Goal: Task Accomplishment & Management: Manage account settings

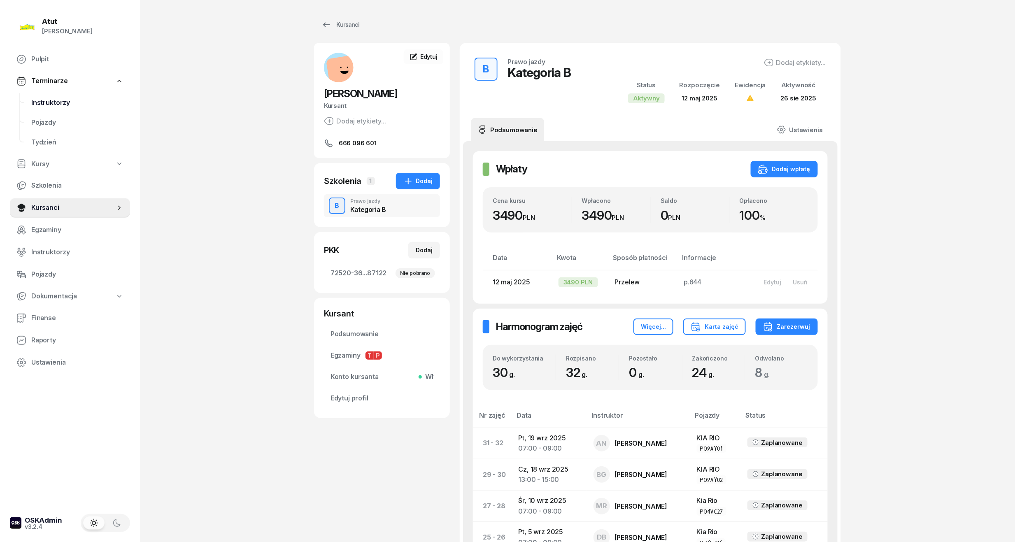
click at [58, 102] on span "Instruktorzy" at bounding box center [77, 103] width 92 height 11
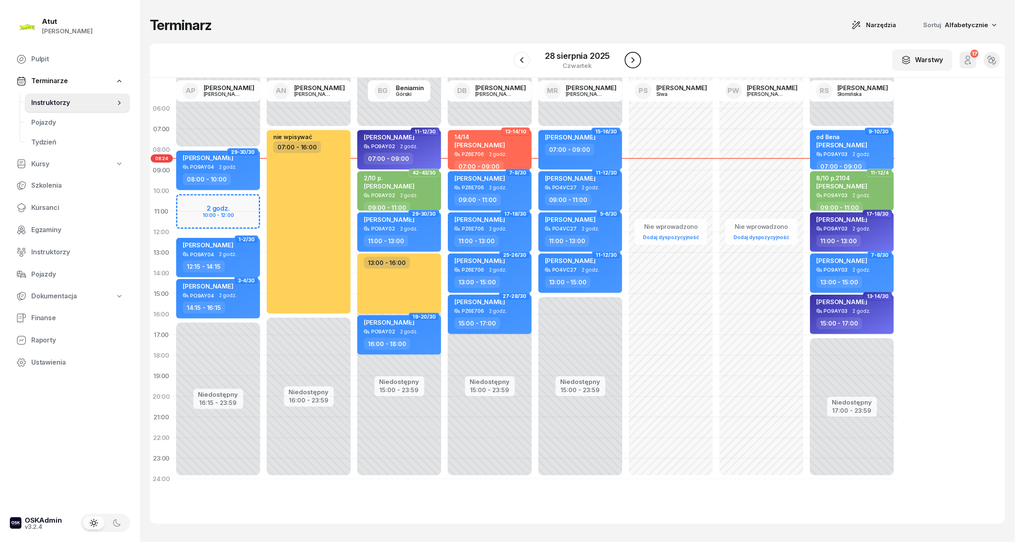
click at [634, 59] on icon "button" at bounding box center [633, 60] width 10 height 10
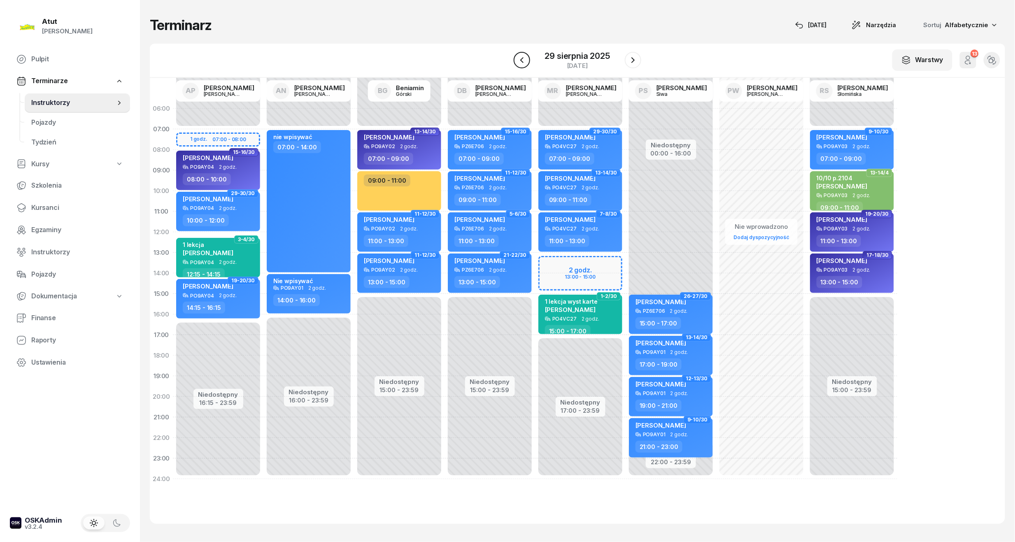
click at [521, 63] on icon "button" at bounding box center [522, 60] width 10 height 10
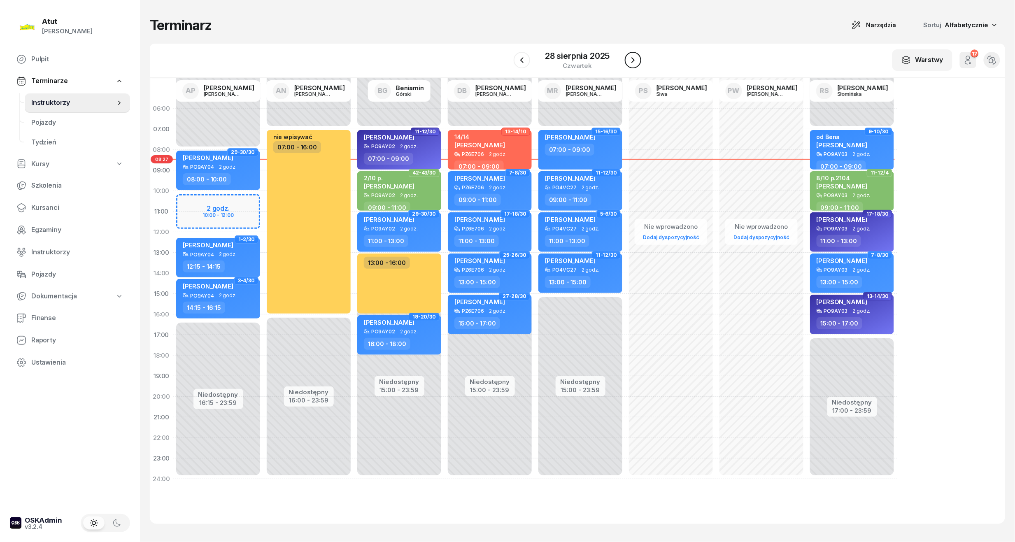
click at [636, 58] on icon "button" at bounding box center [633, 60] width 10 height 10
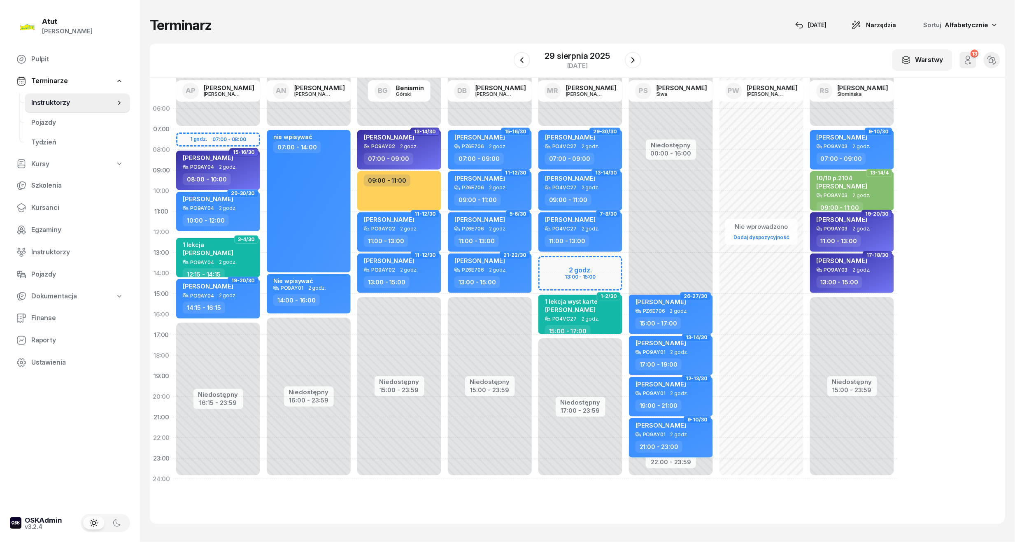
click at [626, 262] on div "Niedostępny 00:00 - 07:00 Niedostępny 17:00 - 23:59 2 godz. 13:00 - 15:00 29-30…" at bounding box center [671, 293] width 91 height 391
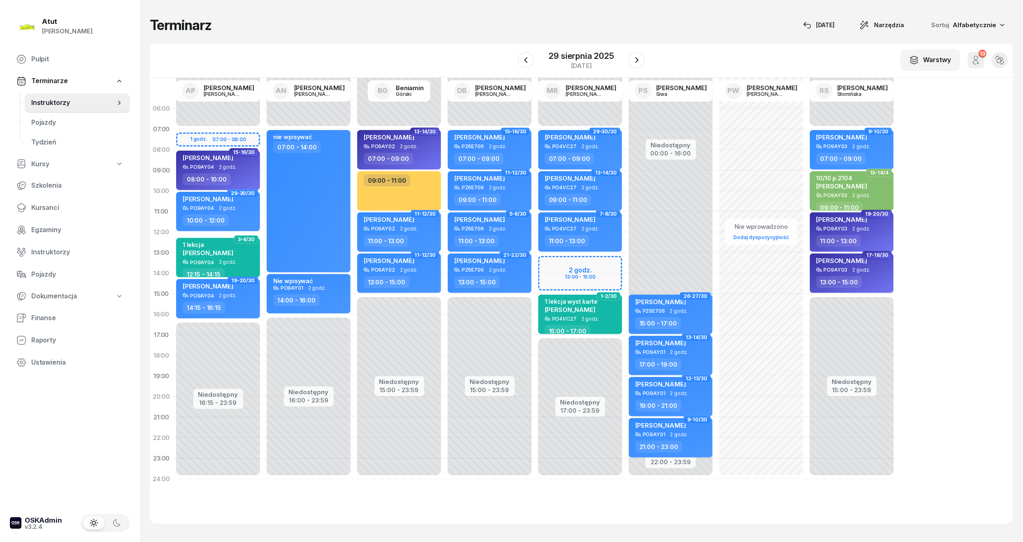
select select "13"
select select "15"
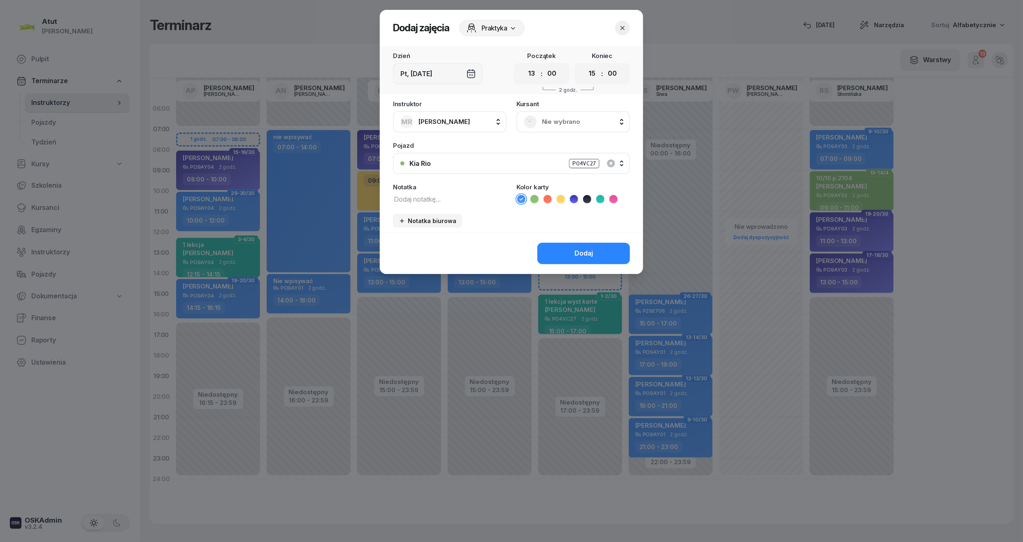
click at [549, 120] on span "Nie wybrano" at bounding box center [582, 122] width 81 height 11
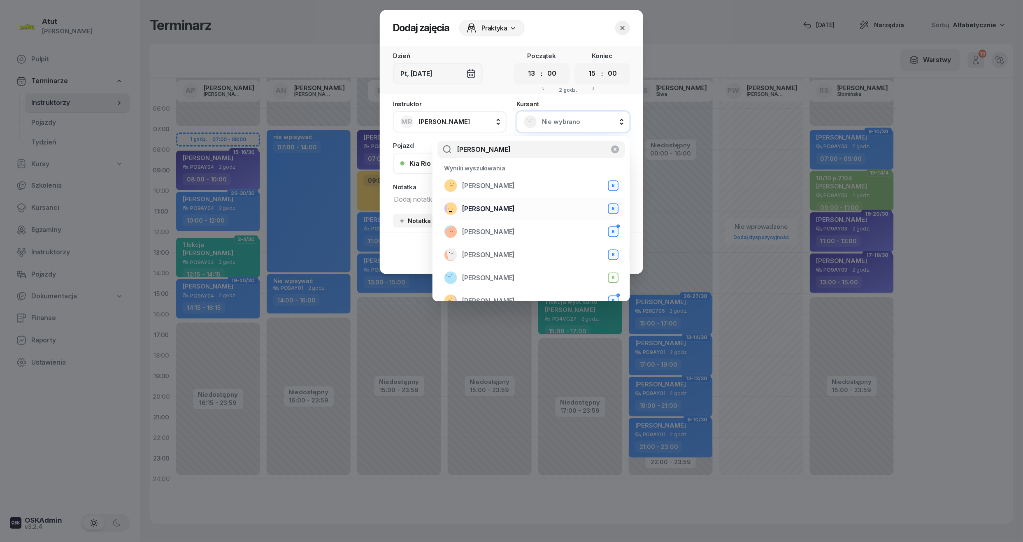
type input "[PERSON_NAME]"
click at [490, 208] on span "[PERSON_NAME]" at bounding box center [488, 209] width 53 height 11
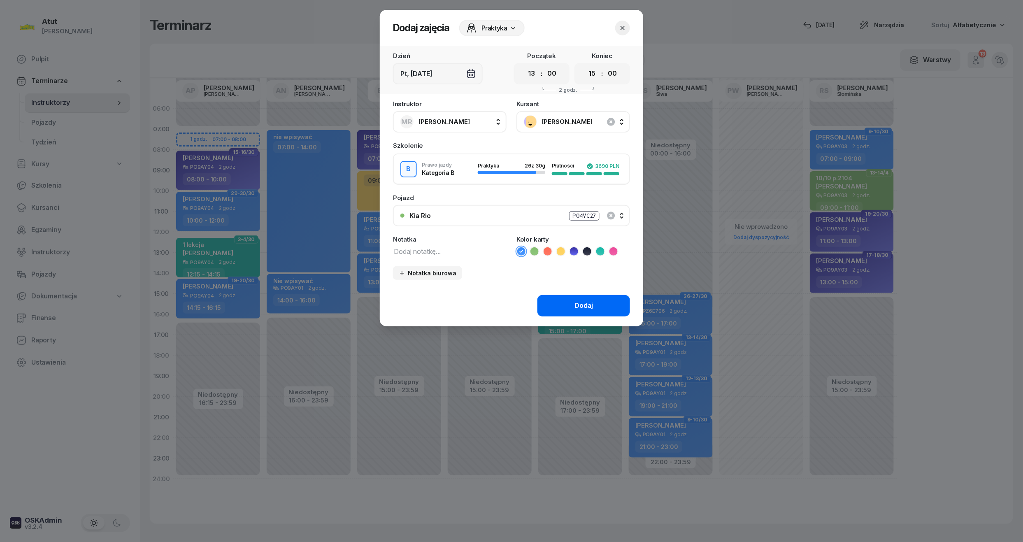
click at [577, 305] on div "Dodaj" at bounding box center [584, 306] width 19 height 11
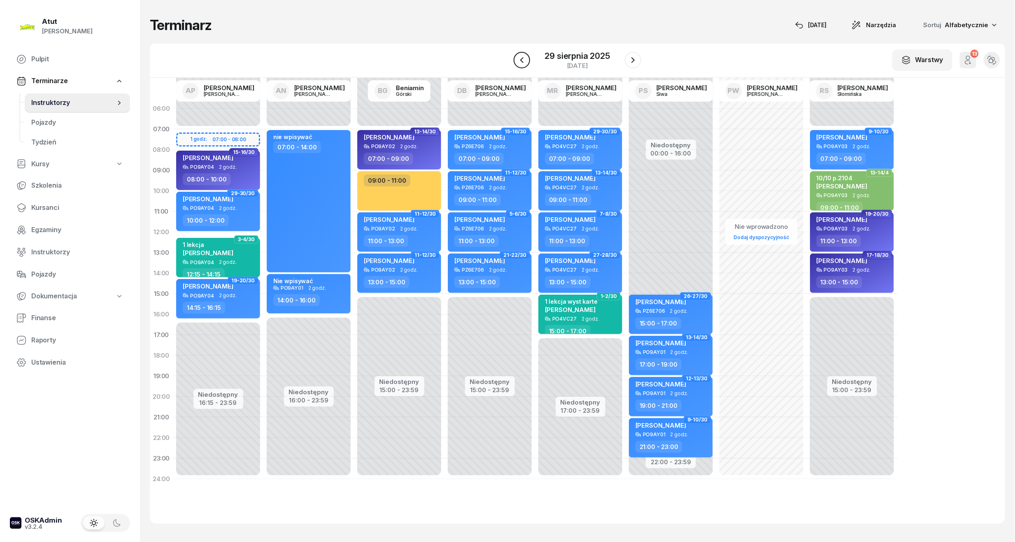
click at [517, 61] on icon "button" at bounding box center [522, 60] width 10 height 10
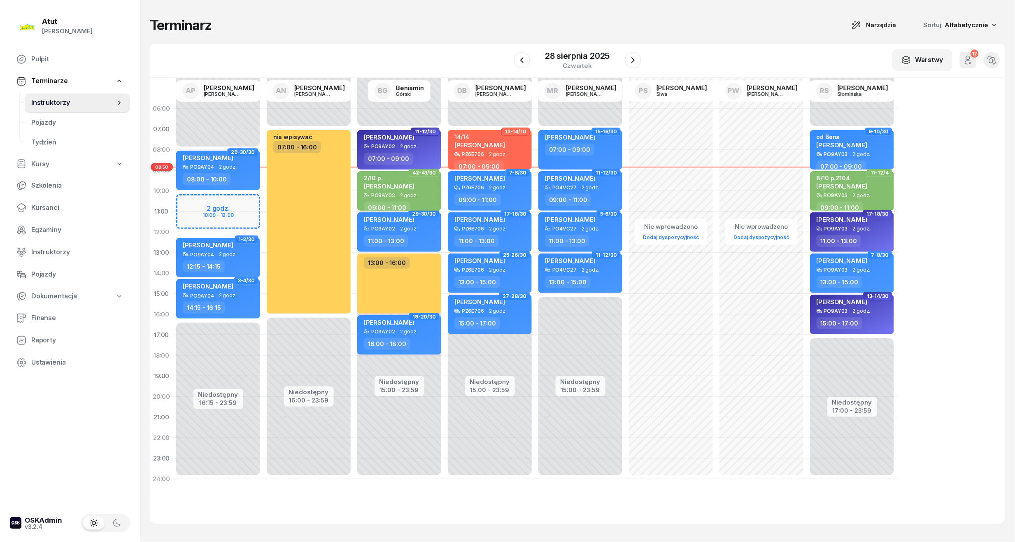
click at [399, 184] on span "[PERSON_NAME]" at bounding box center [389, 186] width 51 height 8
select select "09"
select select "11"
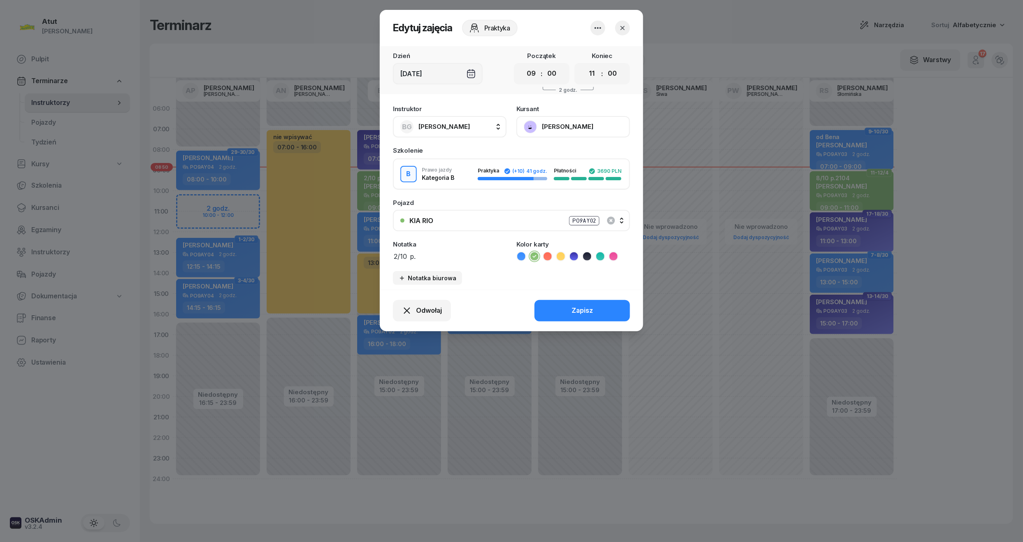
drag, startPoint x: 616, startPoint y: 125, endPoint x: 565, endPoint y: 125, distance: 51.5
click at [565, 125] on button "[PERSON_NAME]" at bounding box center [574, 126] width 114 height 21
click at [552, 155] on div "Otwórz profil" at bounding box center [543, 154] width 40 height 11
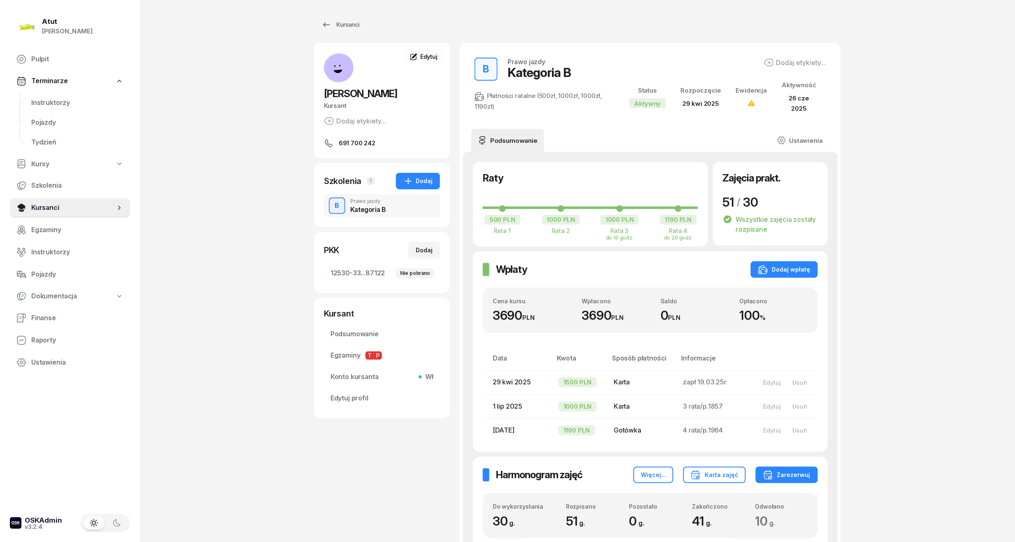
drag, startPoint x: 430, startPoint y: 93, endPoint x: 314, endPoint y: 94, distance: 116.1
click at [314, 94] on div "[PERSON_NAME] Kursant Dodaj etykiety... 691 700 242" at bounding box center [382, 101] width 136 height 96
copy span "[PERSON_NAME]"
click at [58, 203] on span "Kursanci" at bounding box center [73, 208] width 84 height 11
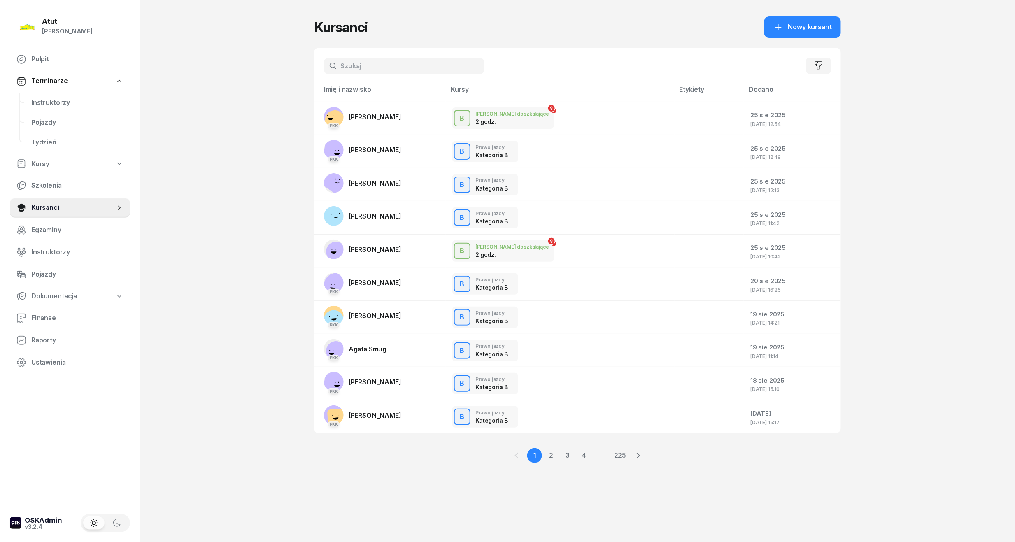
click at [361, 71] on input "text" at bounding box center [404, 66] width 161 height 16
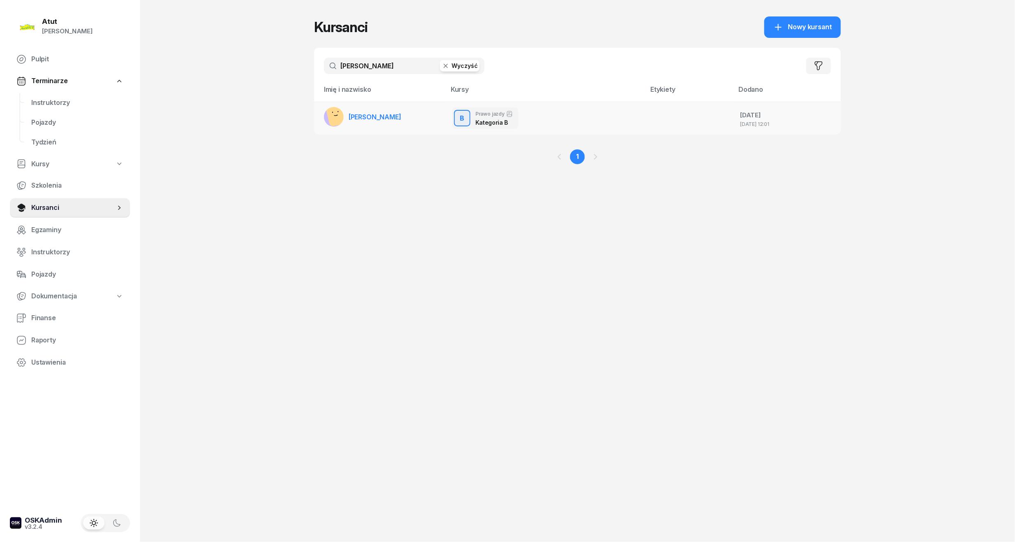
type input "[PERSON_NAME]"
click at [396, 119] on span "[PERSON_NAME]" at bounding box center [375, 117] width 53 height 8
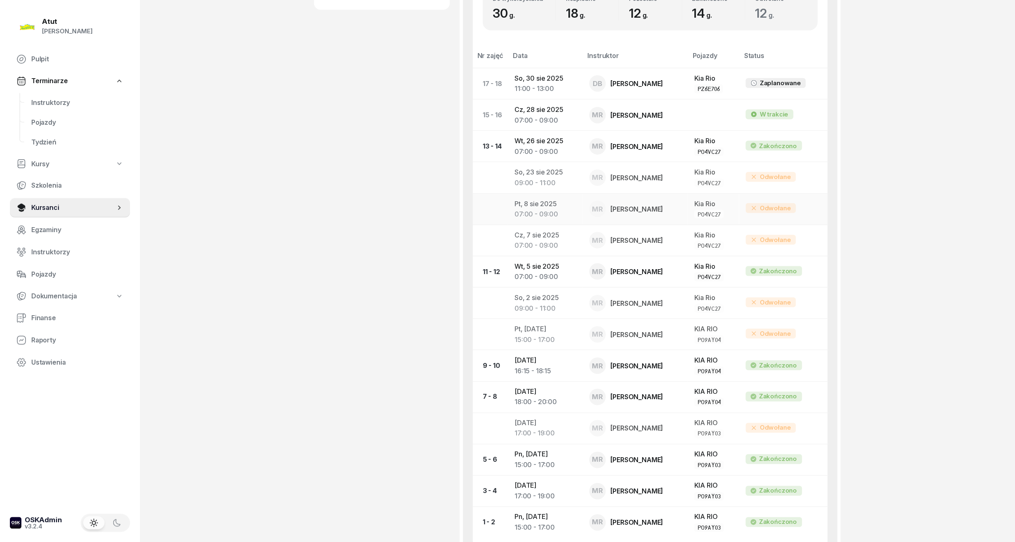
scroll to position [164, 0]
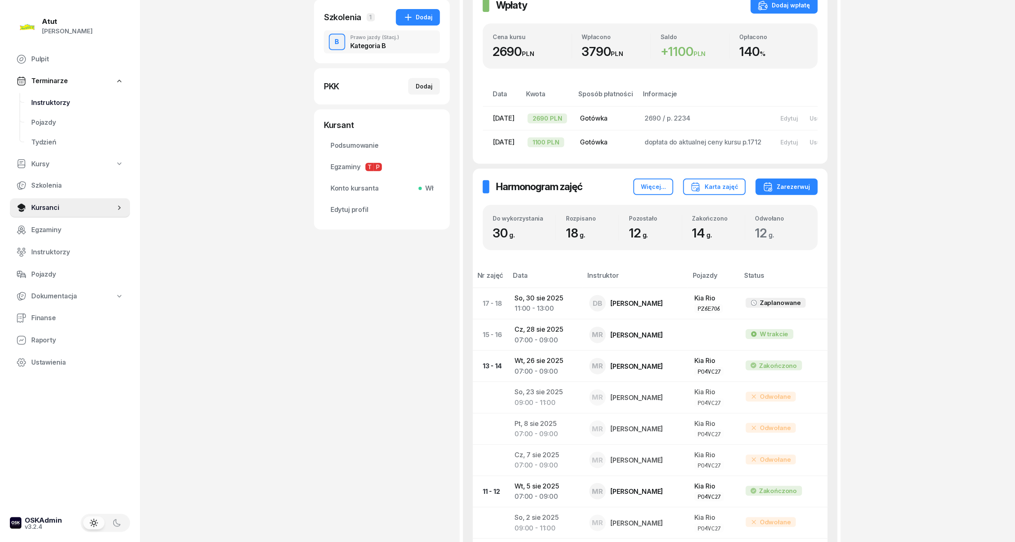
click at [27, 100] on link "Instruktorzy" at bounding box center [77, 103] width 105 height 20
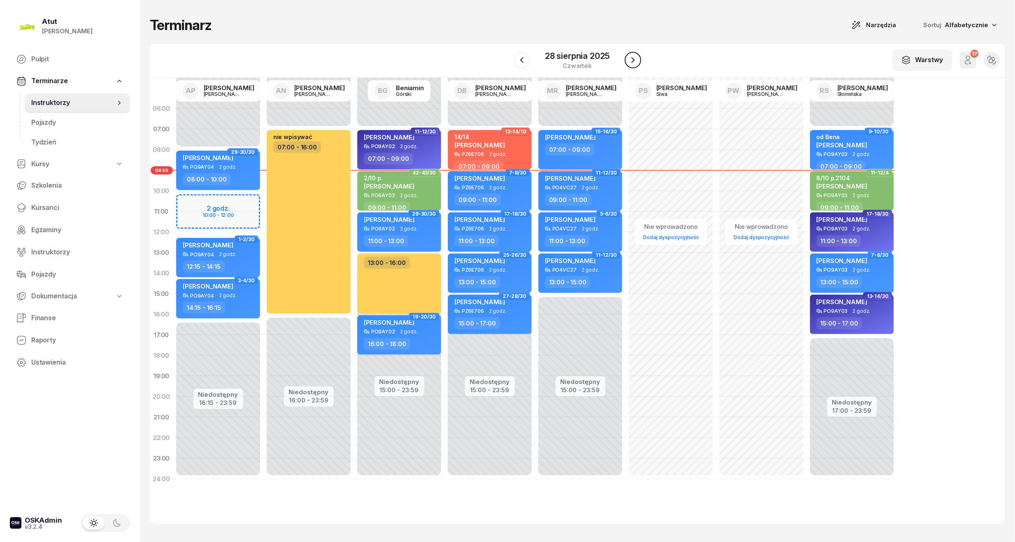
click at [636, 56] on icon "button" at bounding box center [633, 60] width 10 height 10
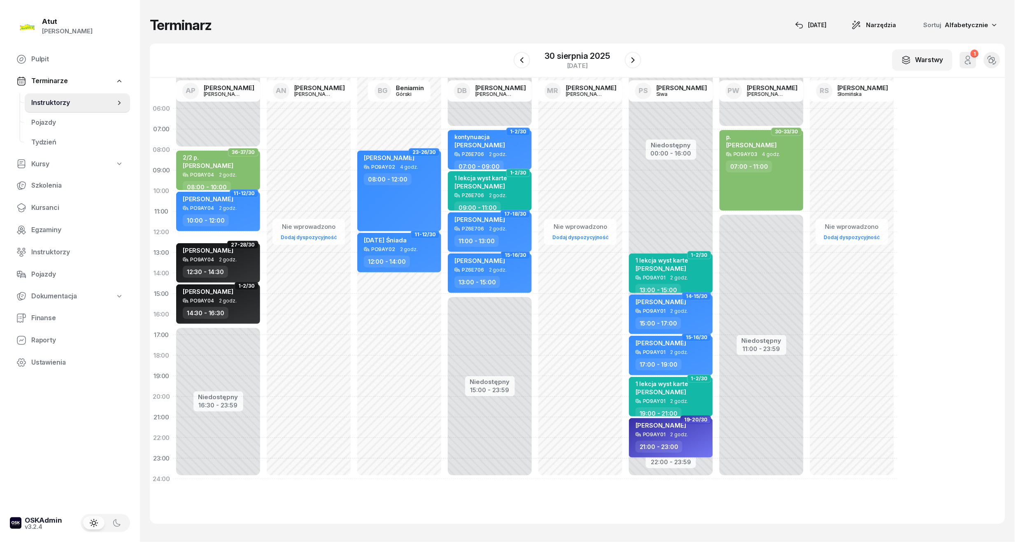
click at [509, 227] on div "PZ6E706 2 godz." at bounding box center [491, 229] width 72 height 6
select select "11"
select select "13"
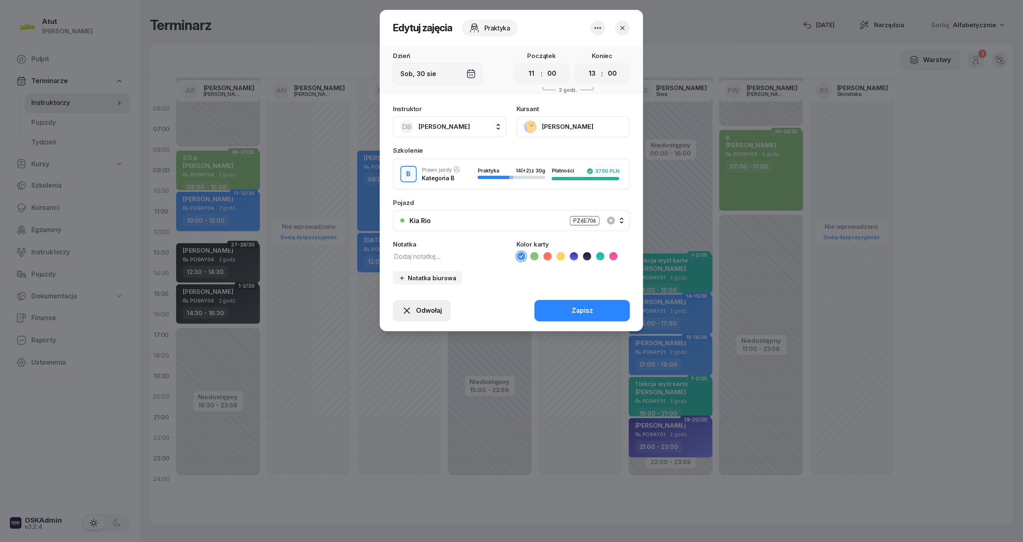
click at [407, 318] on button "Odwołaj" at bounding box center [422, 310] width 58 height 21
click at [403, 239] on div "My odwołaliśmy" at bounding box center [408, 240] width 50 height 11
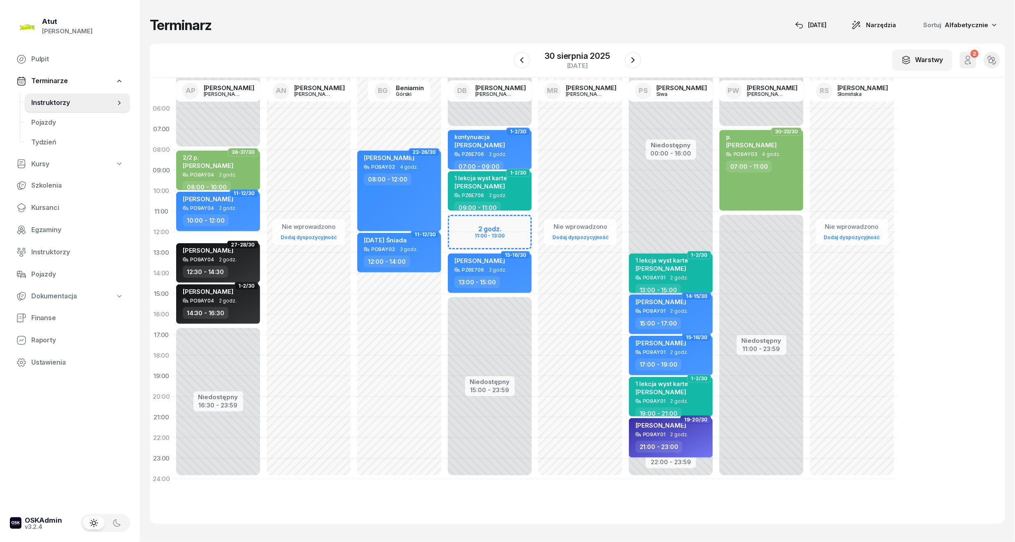
drag, startPoint x: 44, startPoint y: 206, endPoint x: 135, endPoint y: 178, distance: 95.2
click at [44, 206] on span "Kursanci" at bounding box center [77, 208] width 92 height 11
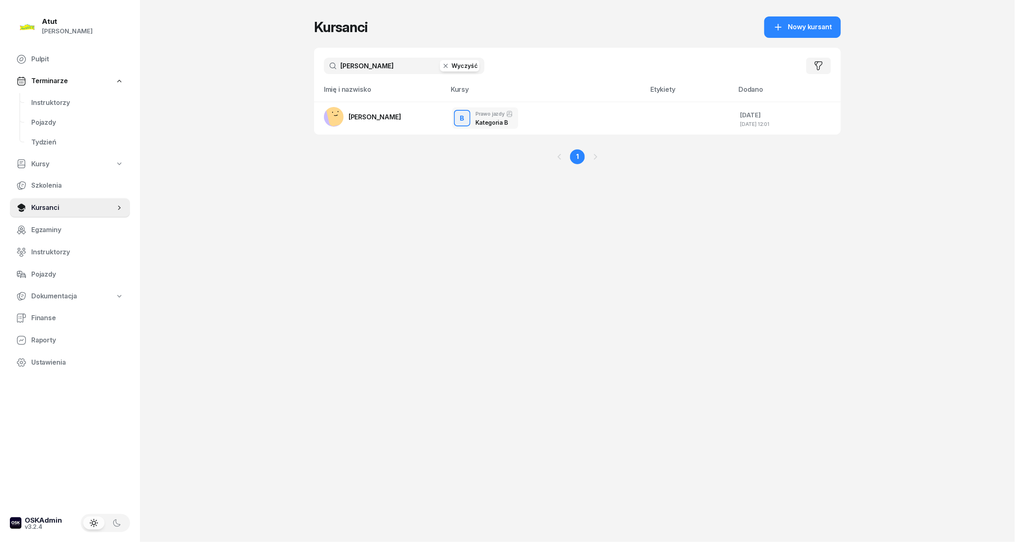
drag, startPoint x: 426, startPoint y: 58, endPoint x: 155, endPoint y: 76, distance: 271.0
click at [155, 75] on div "Atut [PERSON_NAME] Pulpit Terminarze Instruktorzy Pojazdy Tydzień Kursy Szkolen…" at bounding box center [507, 271] width 1015 height 542
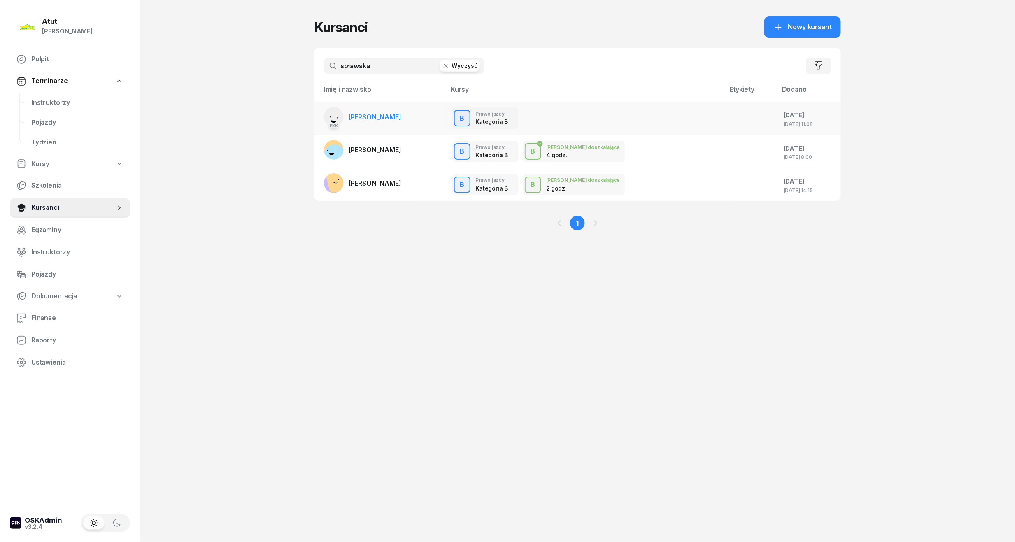
type input "spławska"
click at [383, 119] on span "[PERSON_NAME]" at bounding box center [375, 117] width 53 height 8
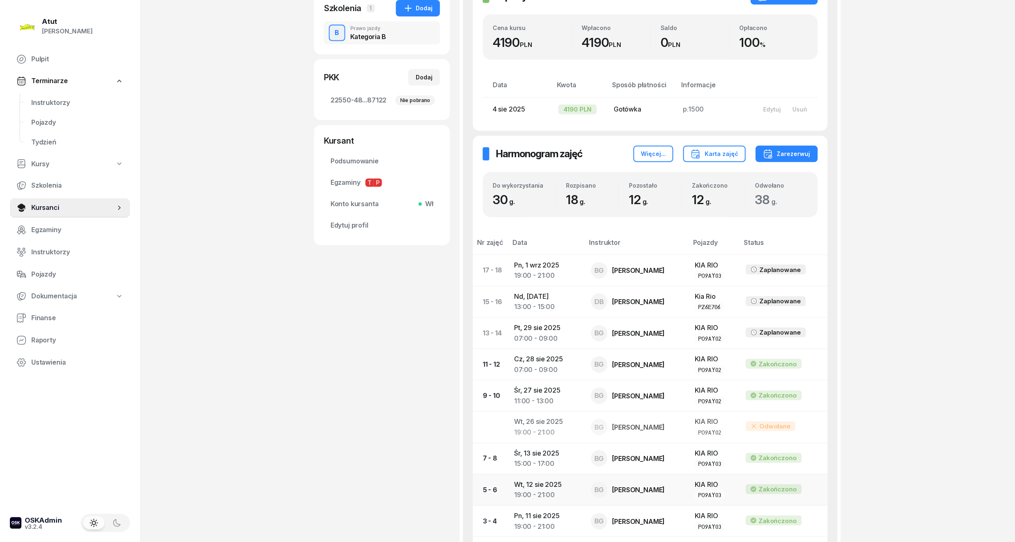
scroll to position [274, 0]
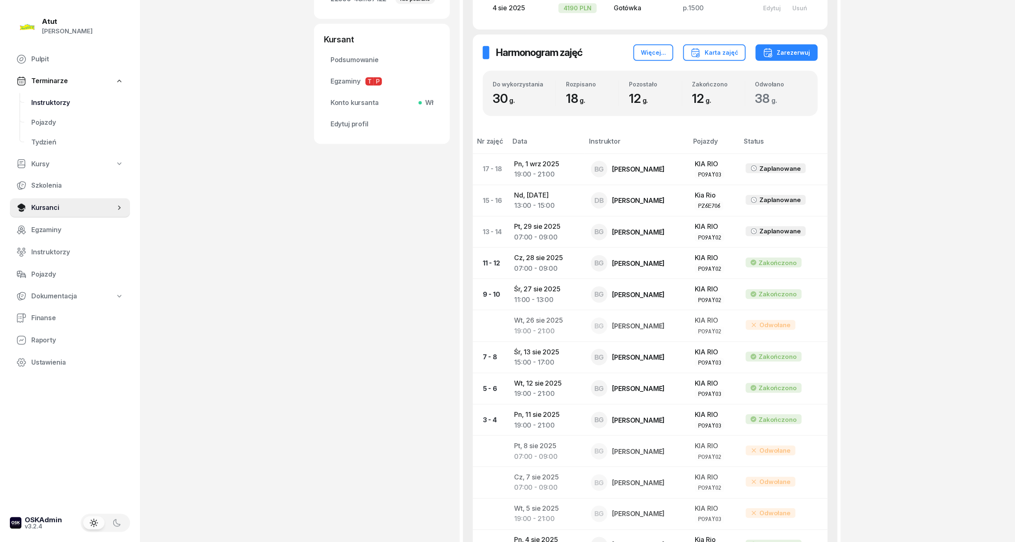
click at [43, 101] on span "Instruktorzy" at bounding box center [77, 103] width 92 height 11
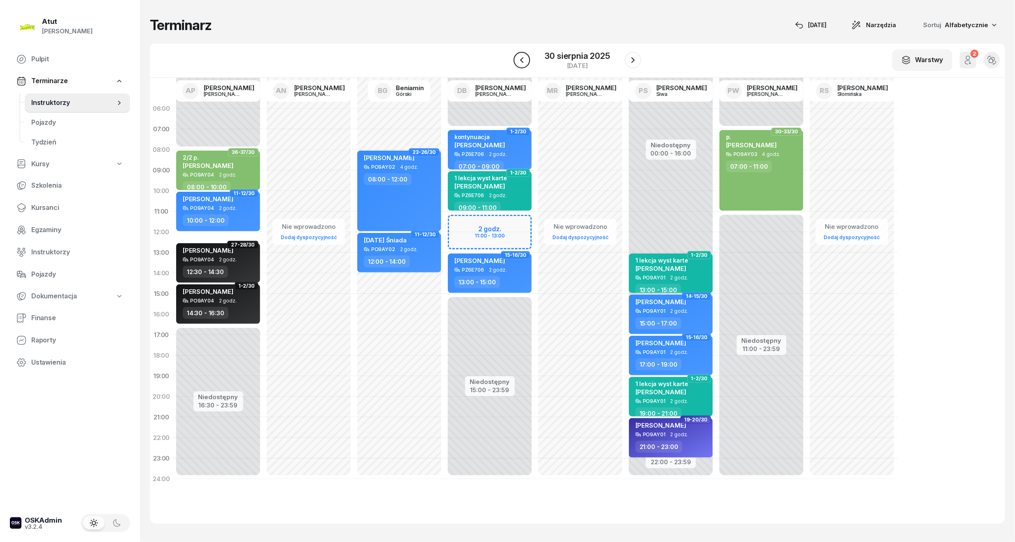
click at [523, 56] on icon "button" at bounding box center [522, 60] width 10 height 10
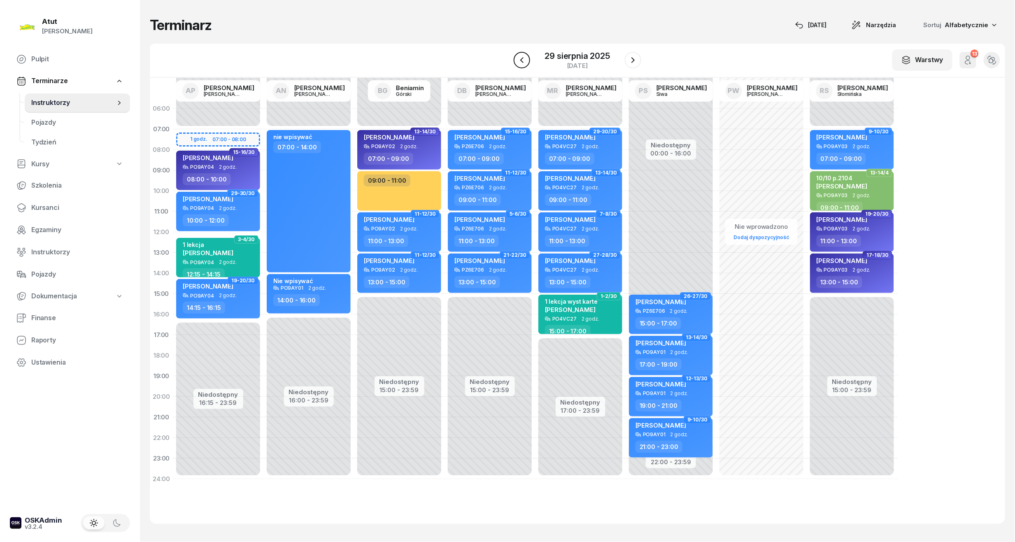
click at [523, 56] on icon "button" at bounding box center [522, 60] width 10 height 10
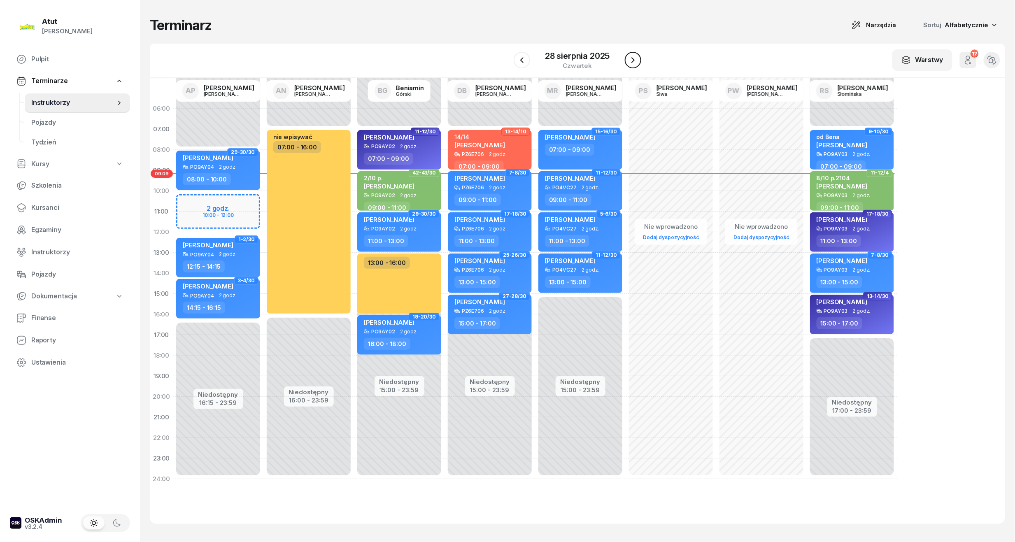
click at [631, 58] on icon "button" at bounding box center [633, 60] width 10 height 10
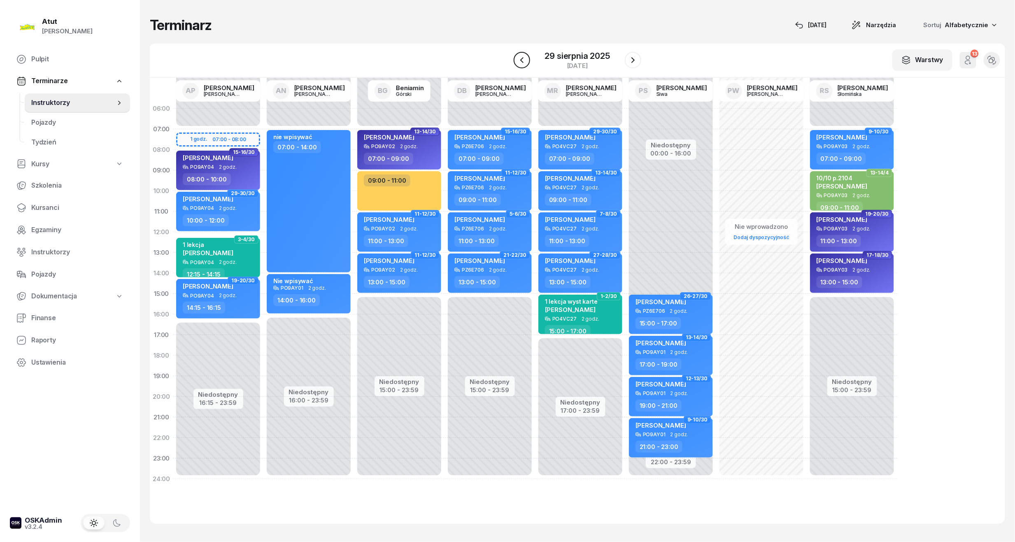
click at [527, 63] on icon "button" at bounding box center [522, 60] width 10 height 10
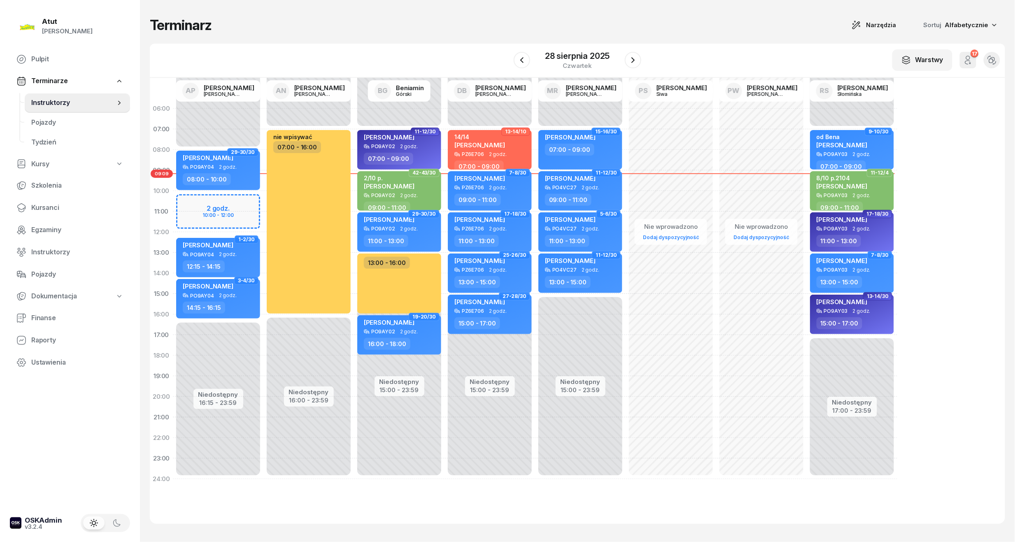
click at [977, 56] on div "17" at bounding box center [975, 54] width 8 height 8
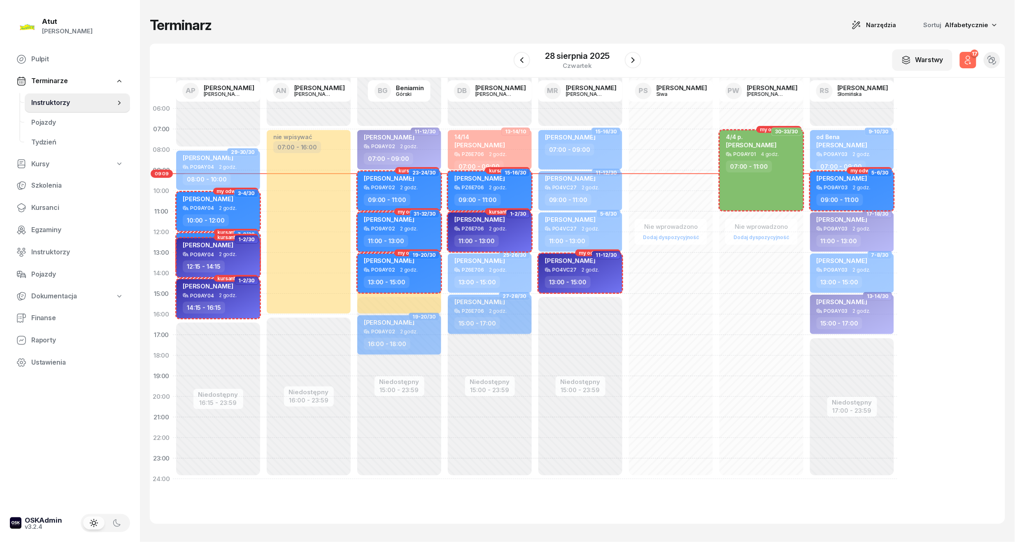
click at [975, 56] on div "17" at bounding box center [975, 54] width 8 height 8
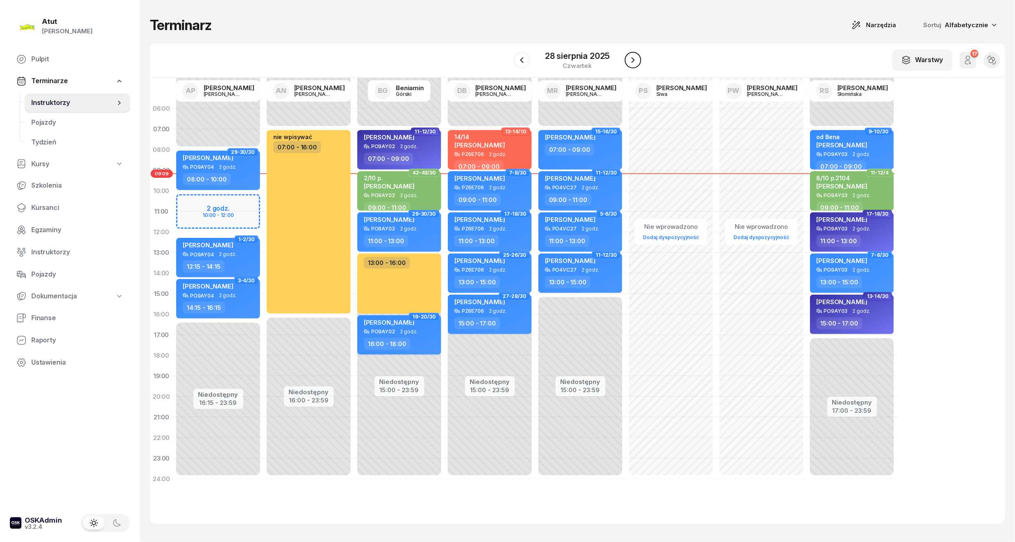
click at [633, 60] on icon "button" at bounding box center [633, 60] width 3 height 6
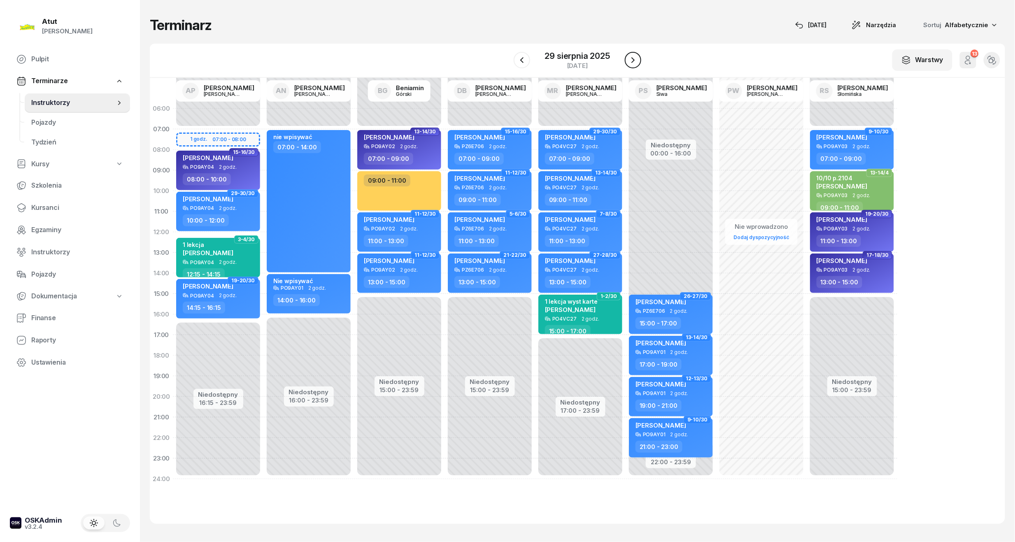
click at [633, 60] on icon "button" at bounding box center [633, 60] width 3 height 6
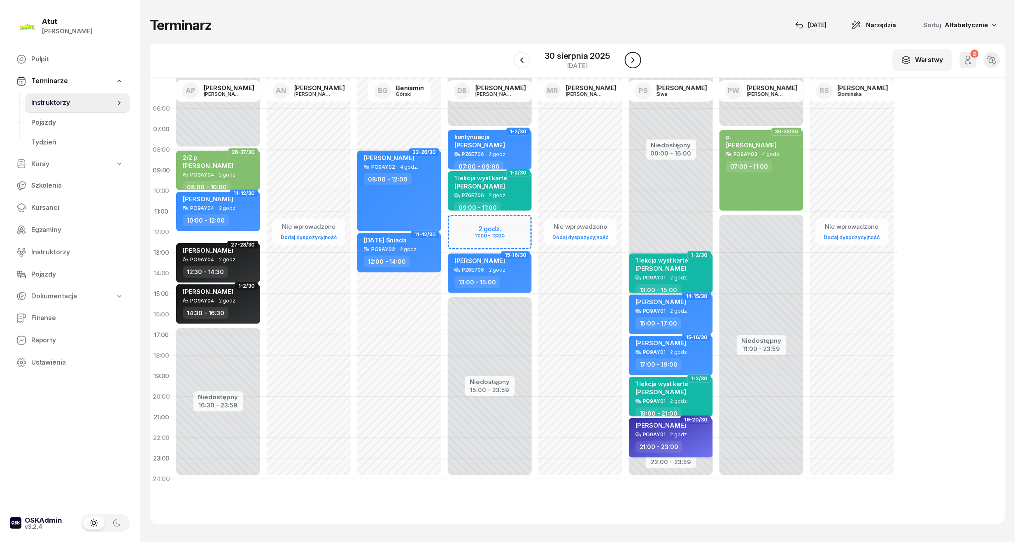
click at [633, 60] on icon "button" at bounding box center [633, 60] width 10 height 10
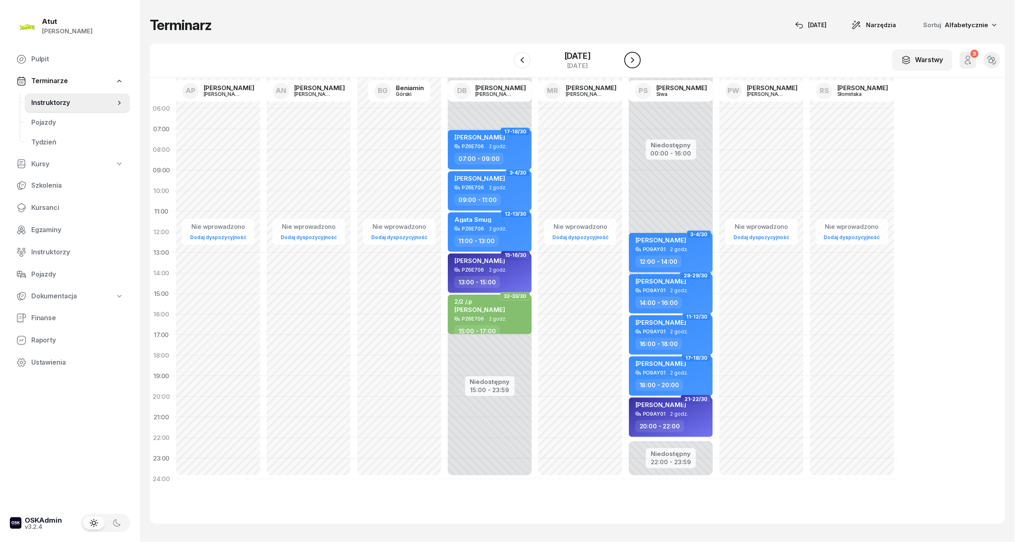
click at [633, 60] on icon "button" at bounding box center [632, 60] width 3 height 6
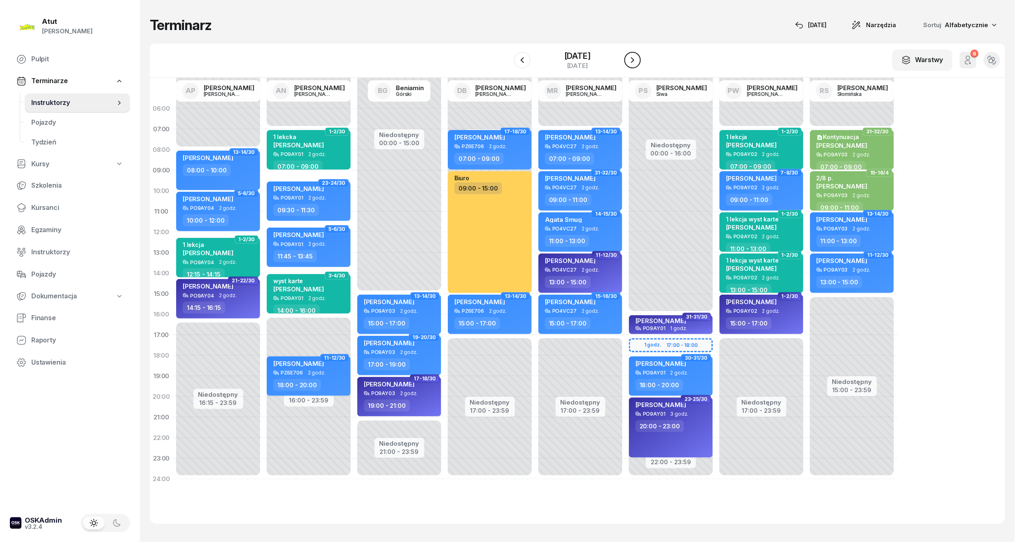
click at [633, 60] on icon "button" at bounding box center [632, 60] width 3 height 6
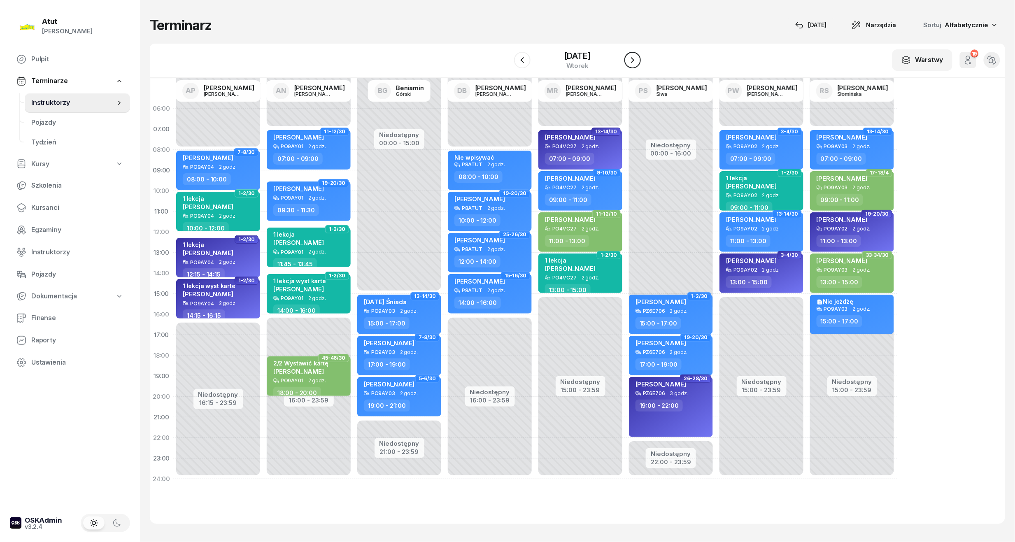
click at [633, 60] on icon "button" at bounding box center [632, 60] width 3 height 6
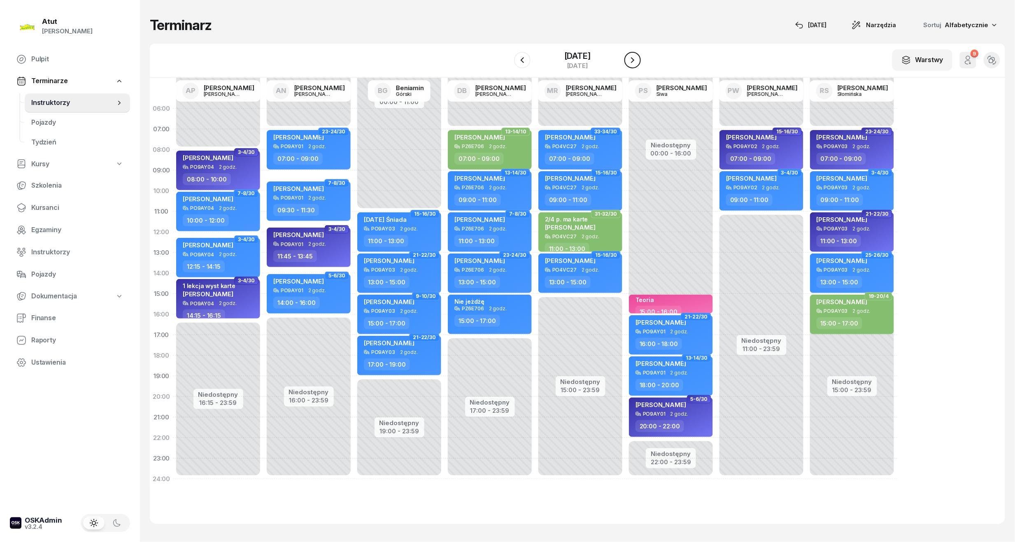
click at [633, 60] on icon "button" at bounding box center [632, 60] width 3 height 6
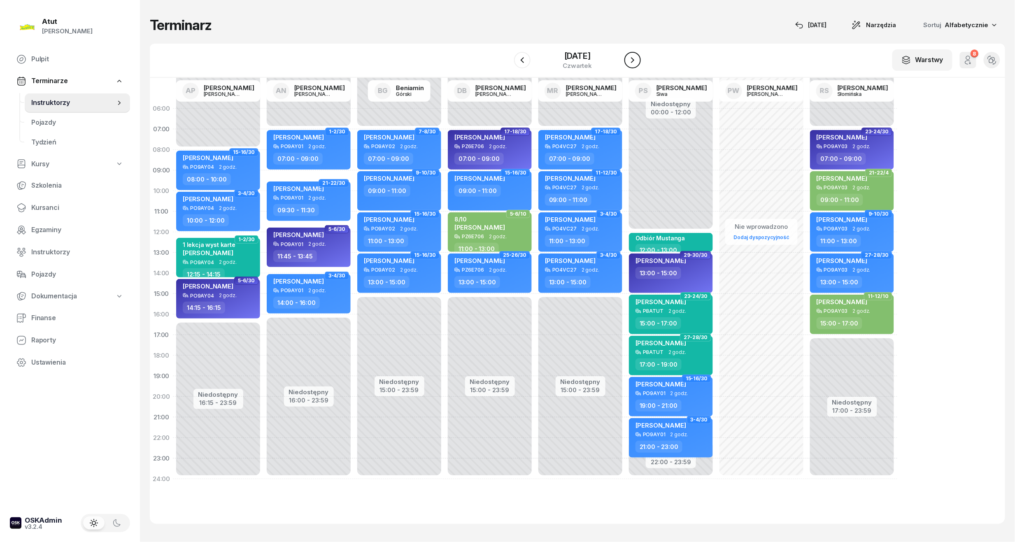
click at [633, 60] on icon "button" at bounding box center [632, 60] width 3 height 6
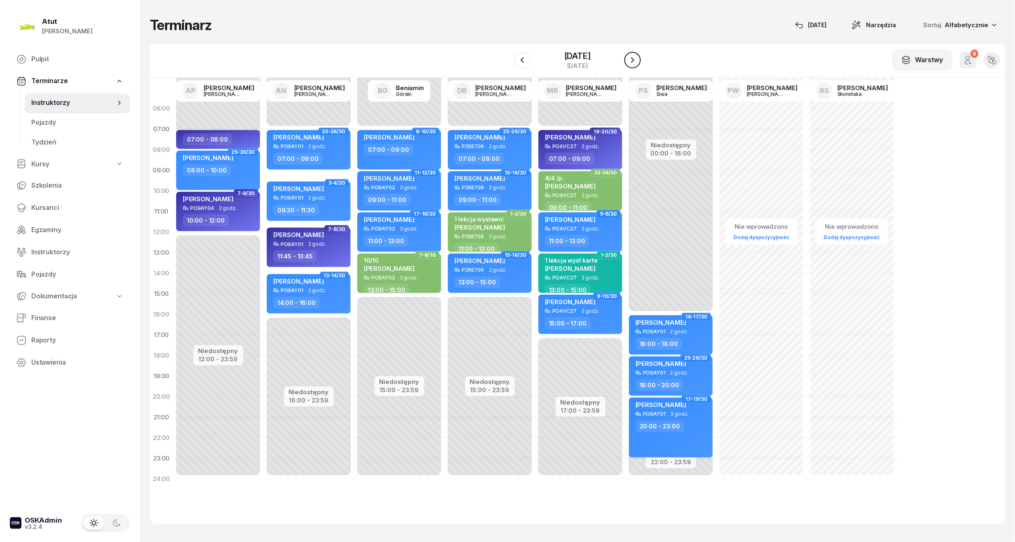
click at [633, 60] on icon "button" at bounding box center [632, 60] width 3 height 6
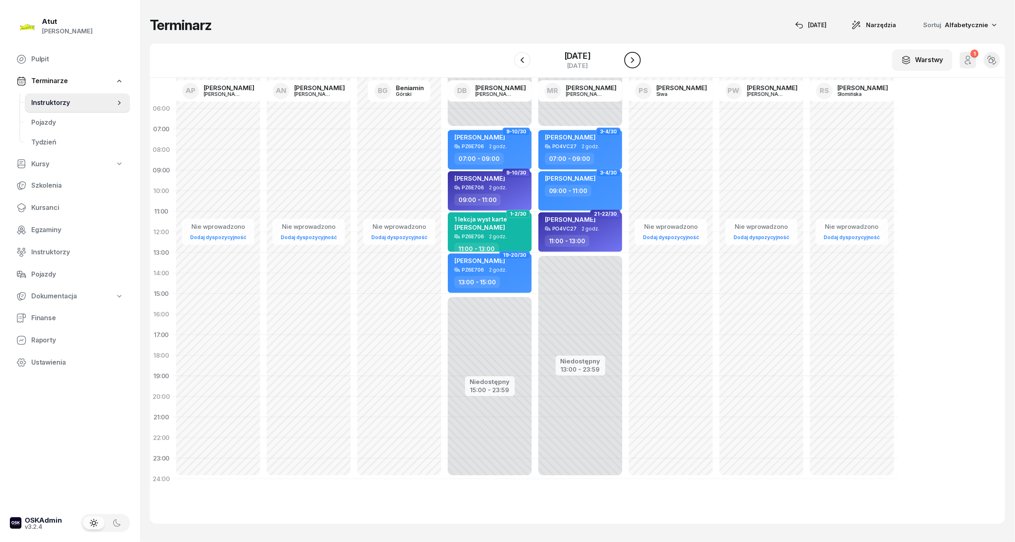
click at [633, 60] on icon "button" at bounding box center [632, 60] width 3 height 6
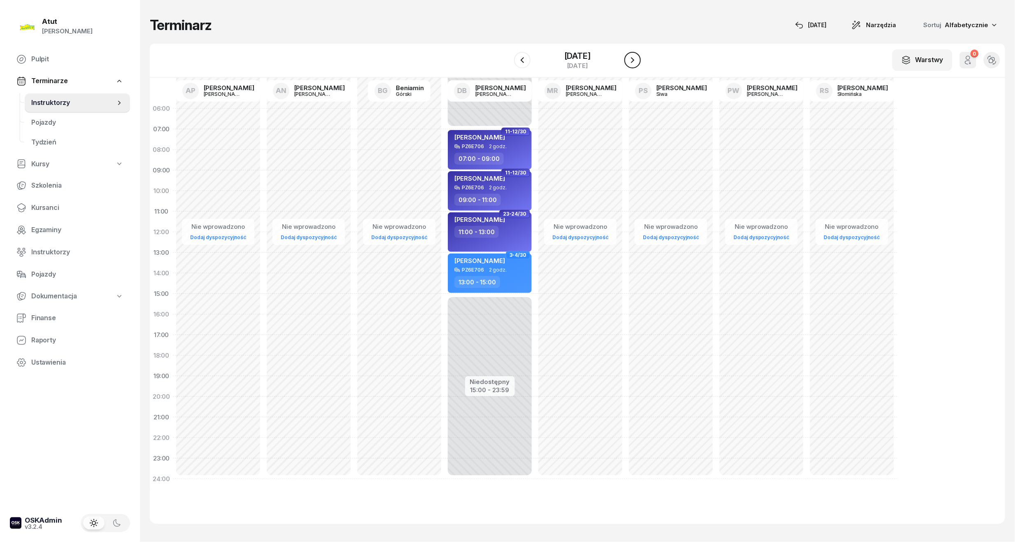
click at [633, 60] on icon "button" at bounding box center [632, 60] width 3 height 6
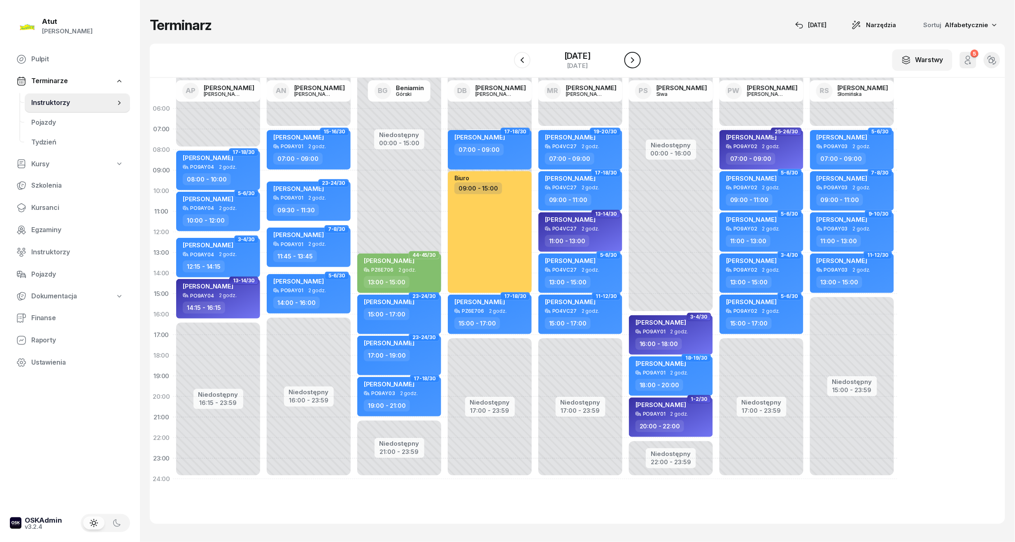
click at [633, 60] on icon "button" at bounding box center [632, 60] width 3 height 6
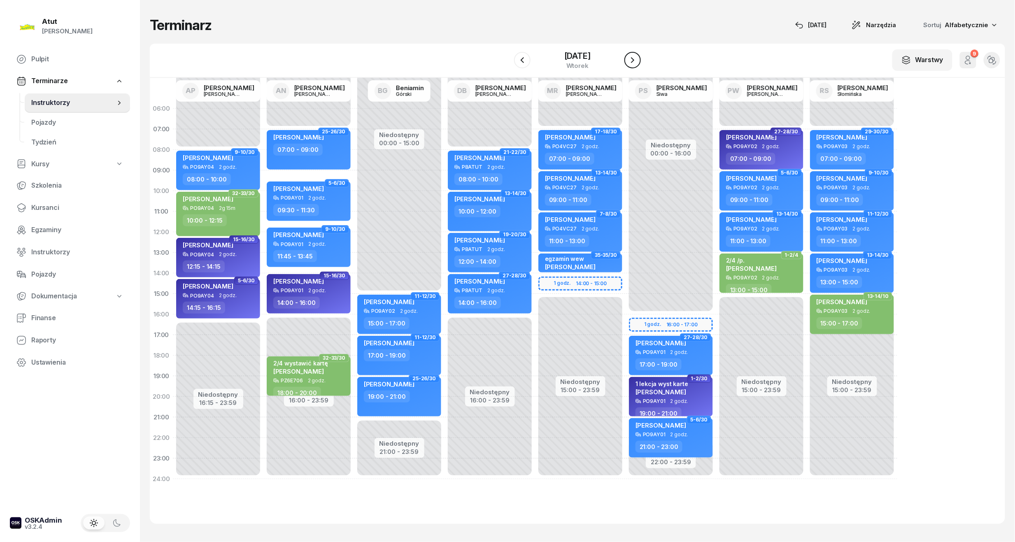
click at [633, 60] on icon "button" at bounding box center [632, 60] width 3 height 6
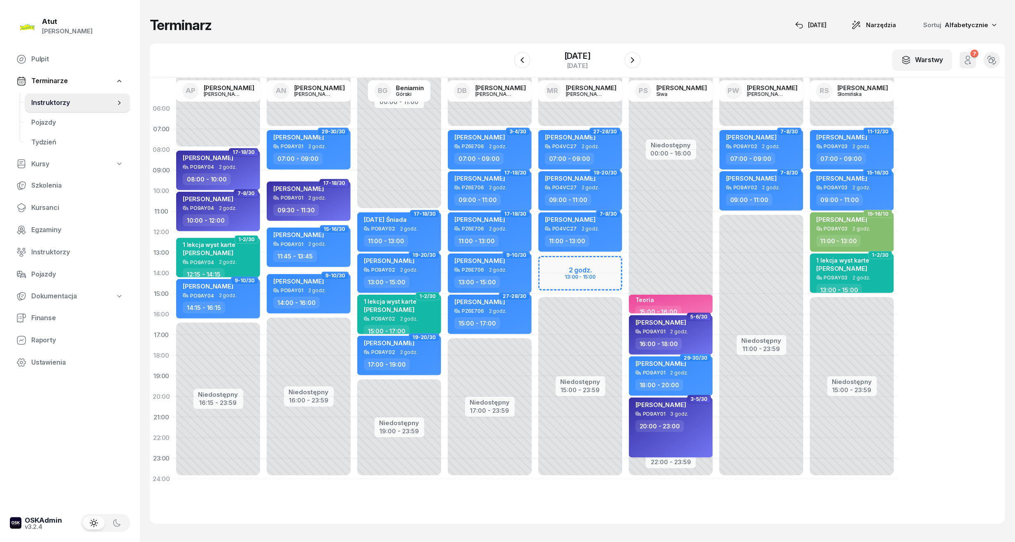
click at [626, 273] on div "Niedostępny 00:00 - 07:00 Niedostępny 15:00 - 23:59 2 godz. 13:00 - 15:00 27-28…" at bounding box center [671, 293] width 91 height 391
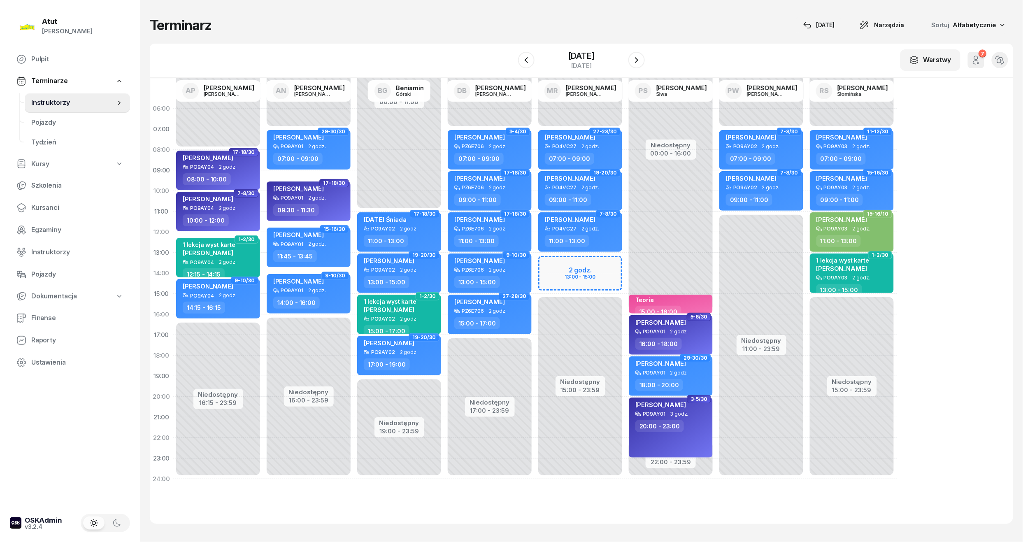
select select "14"
select select "16"
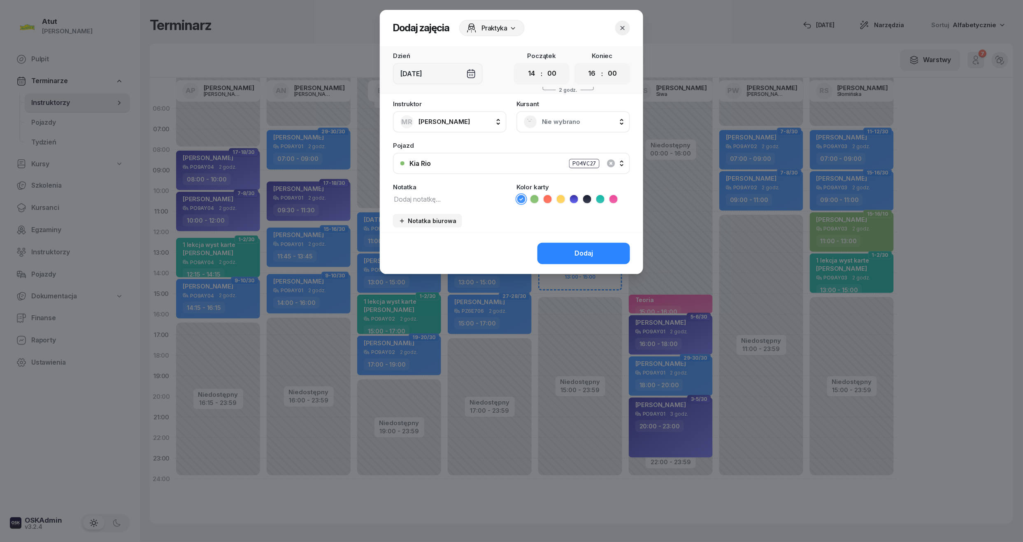
click at [579, 120] on span "Nie wybrano" at bounding box center [582, 122] width 81 height 11
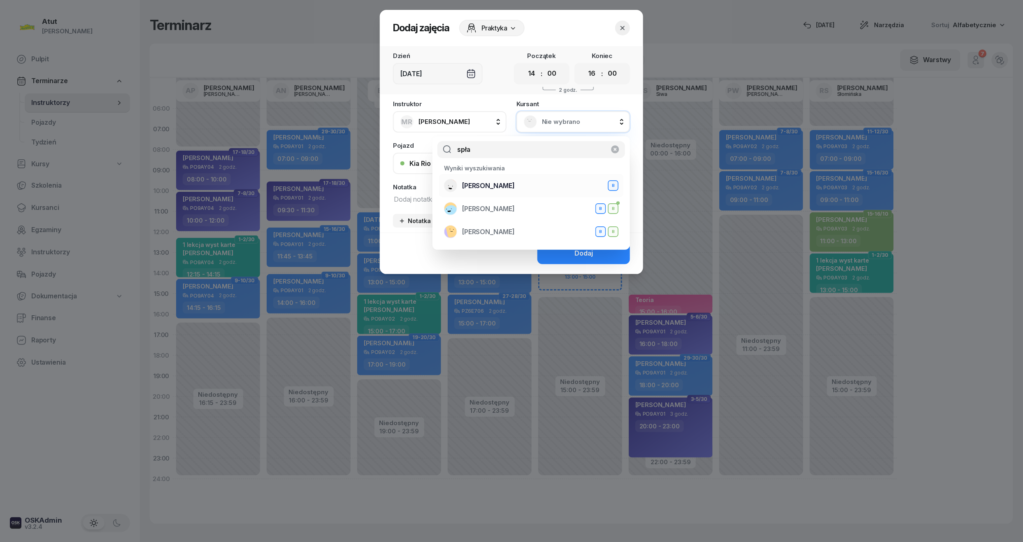
type input "spła"
click at [459, 184] on div "[PERSON_NAME] B" at bounding box center [531, 185] width 175 height 13
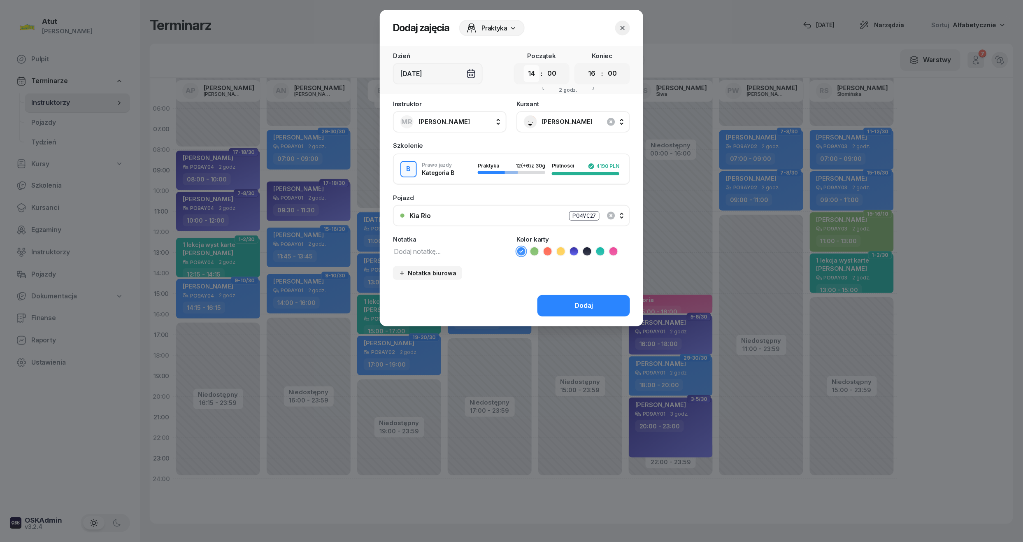
click at [534, 75] on select "00 01 02 03 04 05 06 07 08 09 10 11 12 13 14 15 16 17 18 19 20 21 22 23" at bounding box center [532, 73] width 16 height 17
select select "13"
click at [524, 65] on select "00 01 02 03 04 05 06 07 08 09 10 11 12 13 14 15 16 17 18 19 20 21 22 23" at bounding box center [532, 73] width 16 height 17
drag, startPoint x: 594, startPoint y: 72, endPoint x: 601, endPoint y: 82, distance: 13.3
click at [594, 72] on select "00 01 02 03 04 05 06 07 08 09 10 11 12 13 14 15 16 17 18 19 20 21 22 23" at bounding box center [593, 73] width 16 height 17
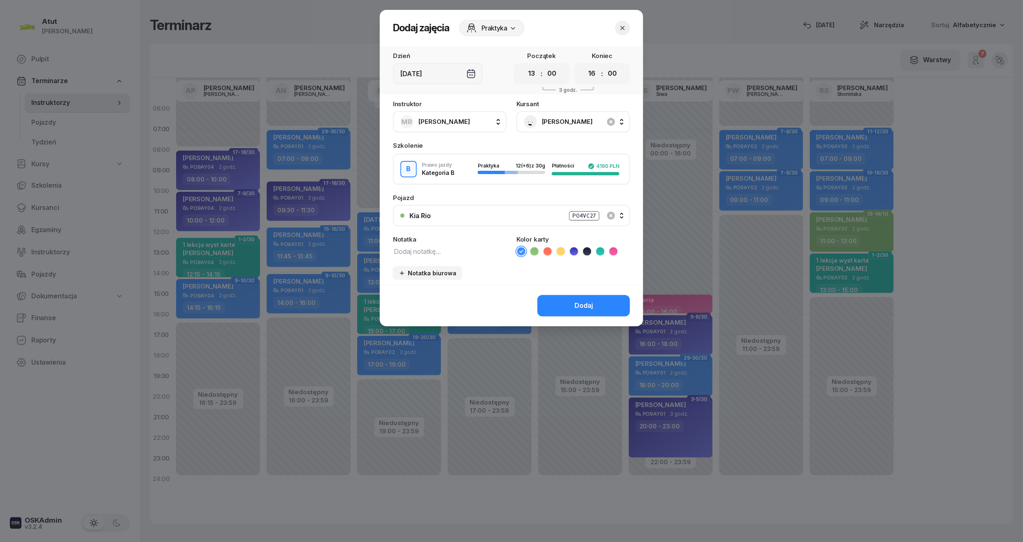
select select "15"
click at [585, 65] on select "00 01 02 03 04 05 06 07 08 09 10 11 12 13 14 15 16 17 18 19 20 21 22 23" at bounding box center [593, 73] width 16 height 17
click at [590, 302] on div "Dodaj" at bounding box center [584, 306] width 19 height 11
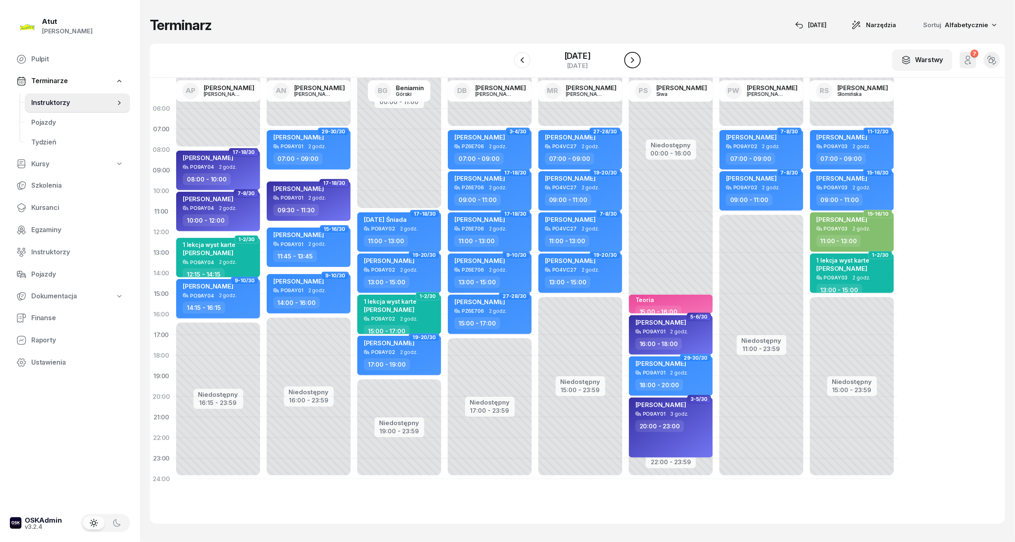
click at [632, 65] on button "button" at bounding box center [633, 60] width 16 height 16
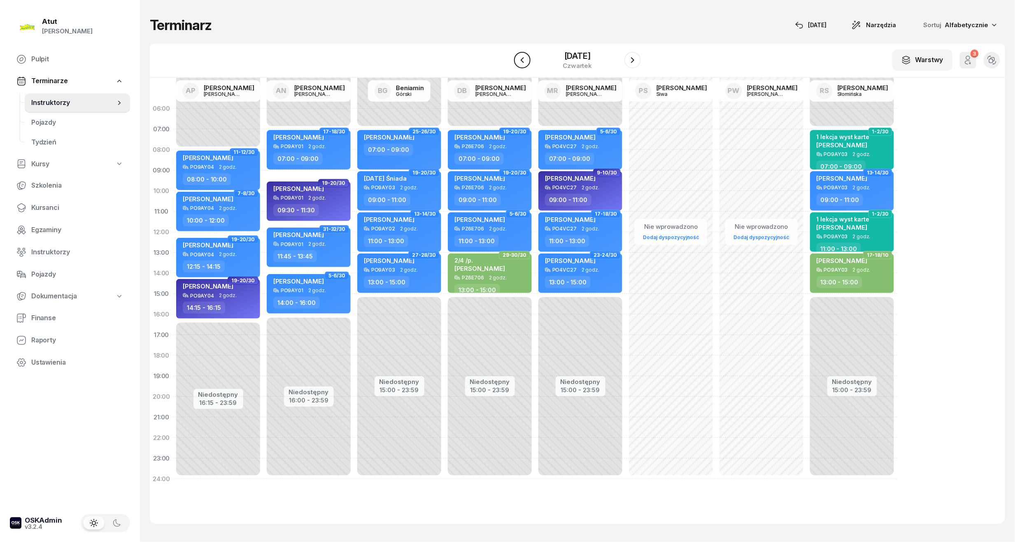
click at [521, 61] on icon "button" at bounding box center [522, 60] width 3 height 6
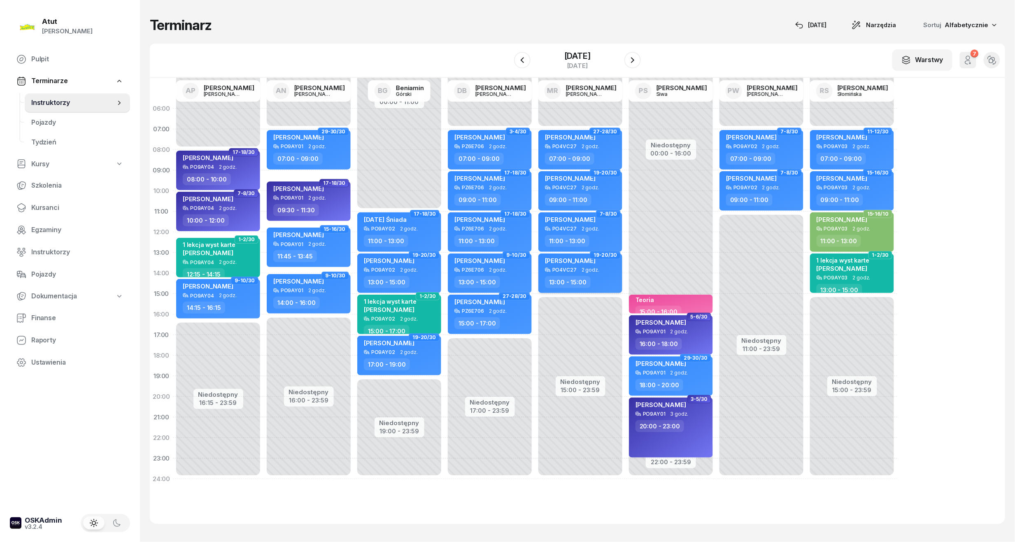
click at [577, 256] on div "[PERSON_NAME] PO4VC27 2 godz. 13:00 - 15:00" at bounding box center [580, 274] width 84 height 40
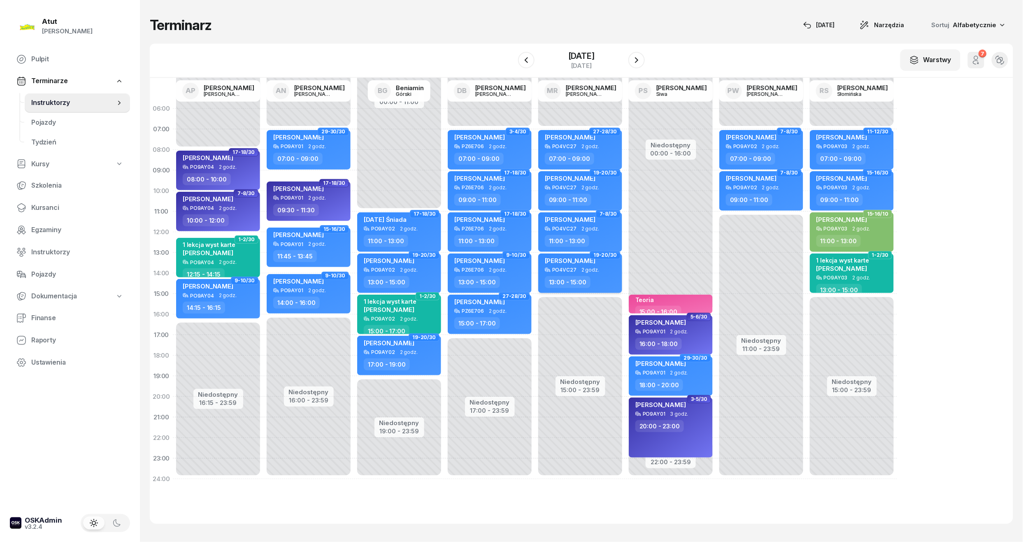
select select "13"
select select "15"
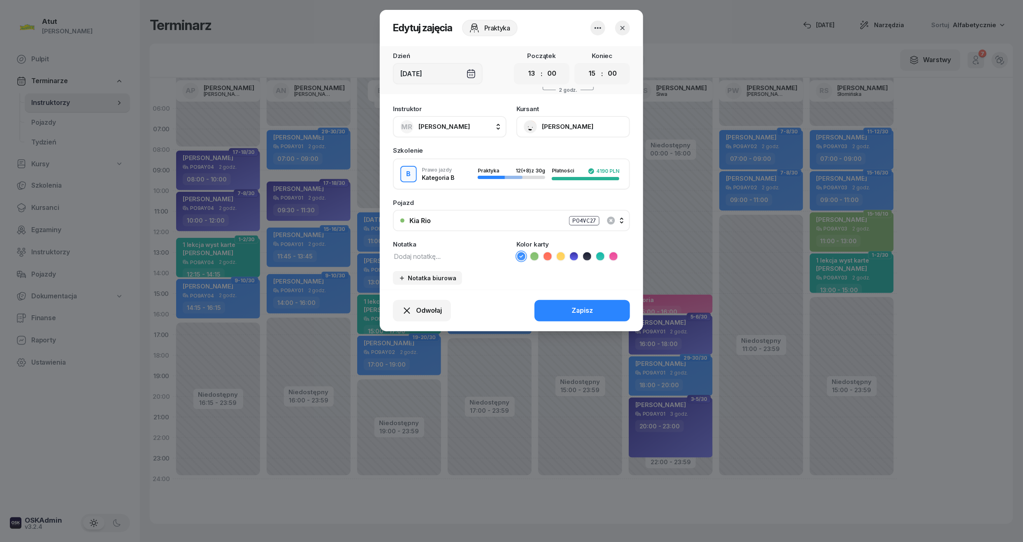
click at [571, 258] on icon at bounding box center [574, 256] width 8 height 8
click at [581, 321] on div "Odwołaj Zapisz" at bounding box center [511, 311] width 263 height 42
click at [580, 310] on div "Zapisz" at bounding box center [582, 310] width 21 height 11
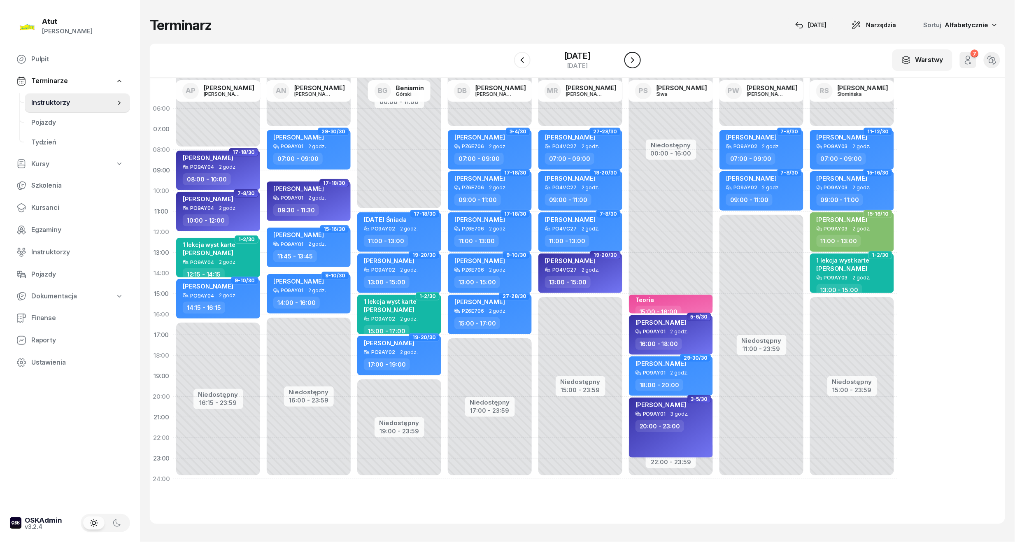
click at [636, 60] on icon "button" at bounding box center [633, 60] width 10 height 10
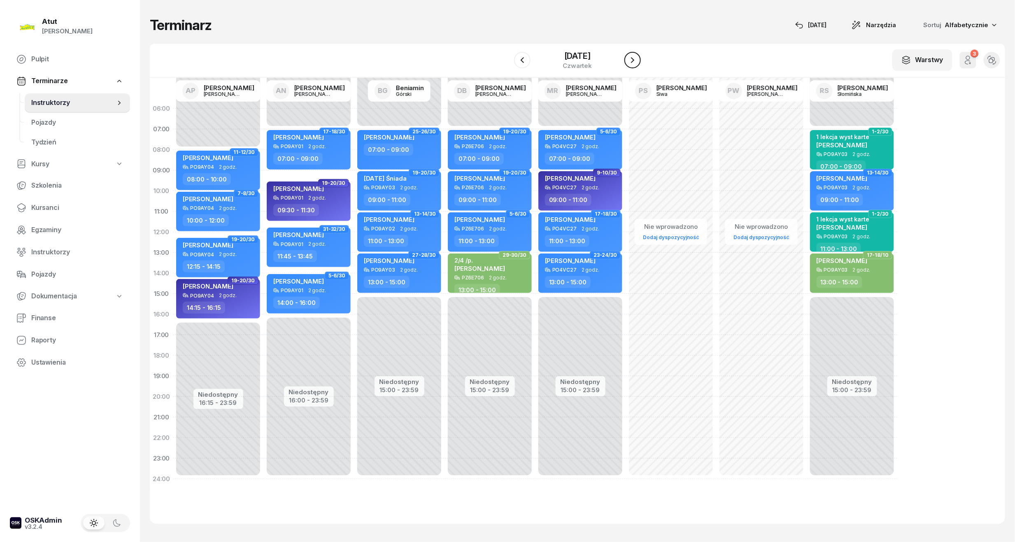
click at [636, 60] on icon "button" at bounding box center [633, 60] width 10 height 10
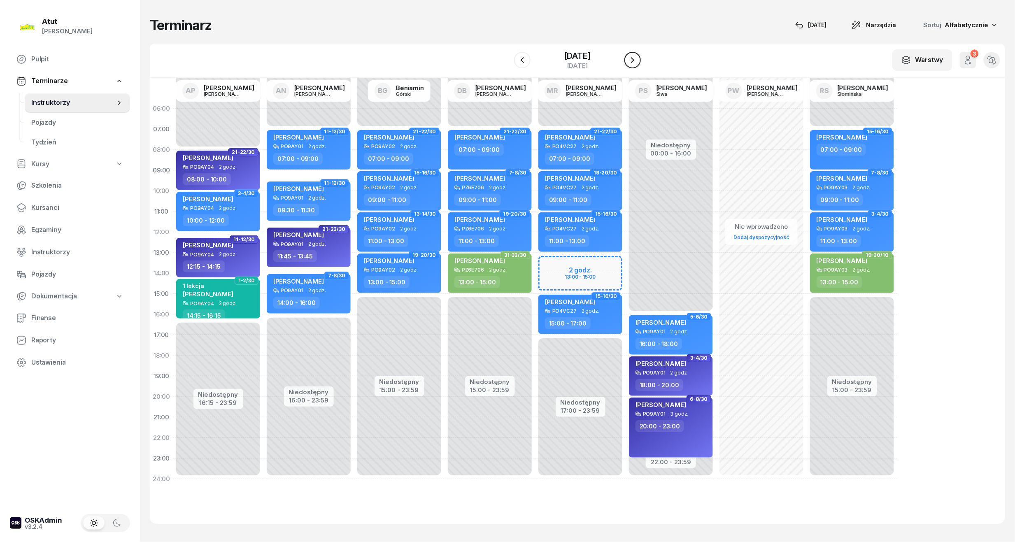
click at [636, 59] on icon "button" at bounding box center [633, 60] width 10 height 10
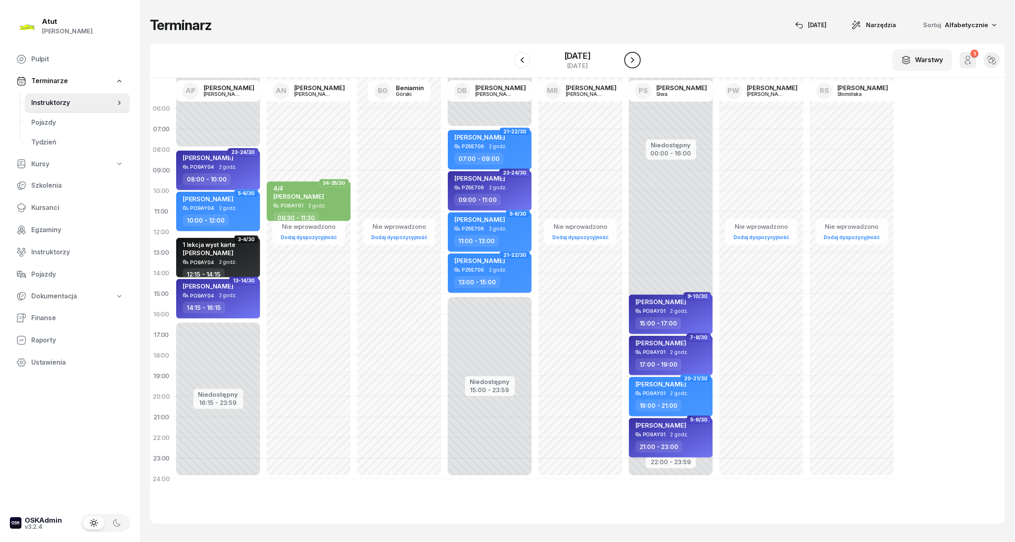
click at [636, 60] on icon "button" at bounding box center [633, 60] width 10 height 10
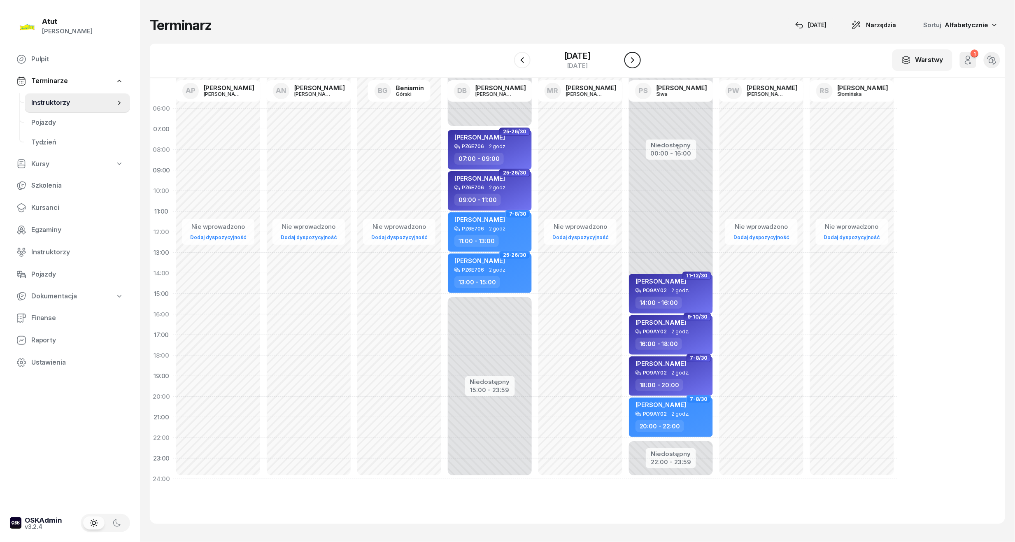
click at [636, 60] on icon "button" at bounding box center [633, 60] width 10 height 10
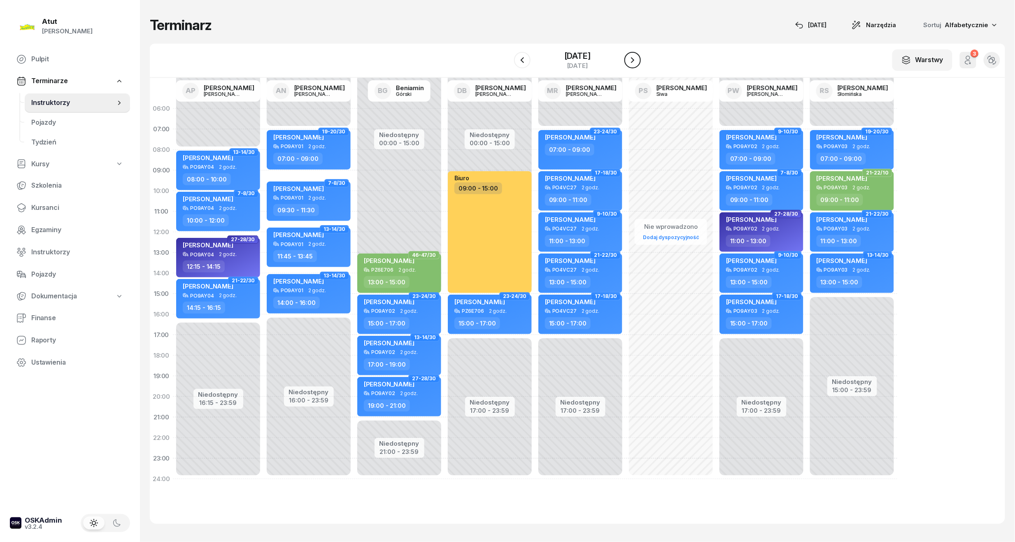
click at [636, 60] on icon "button" at bounding box center [633, 60] width 10 height 10
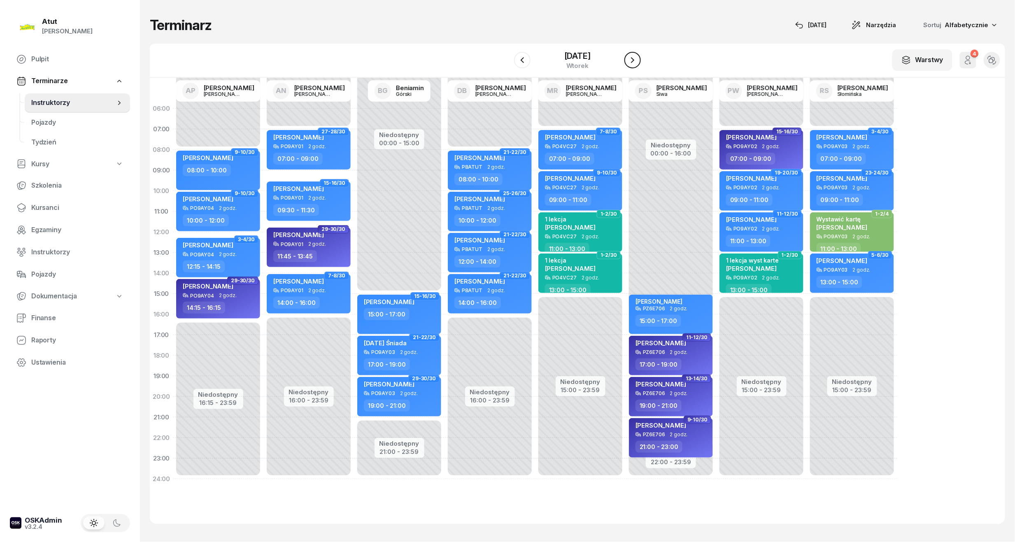
click at [636, 60] on icon "button" at bounding box center [633, 60] width 10 height 10
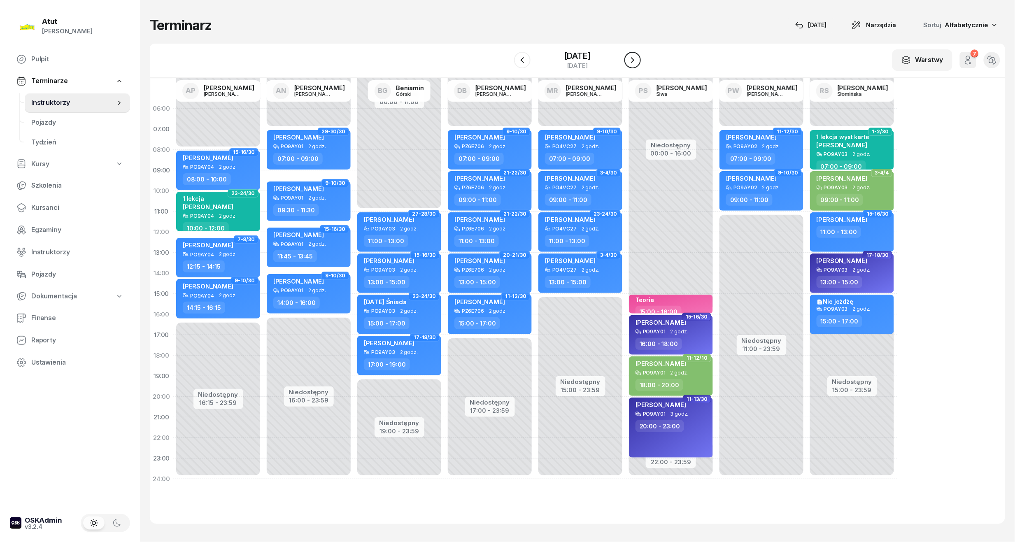
click at [636, 60] on icon "button" at bounding box center [633, 60] width 10 height 10
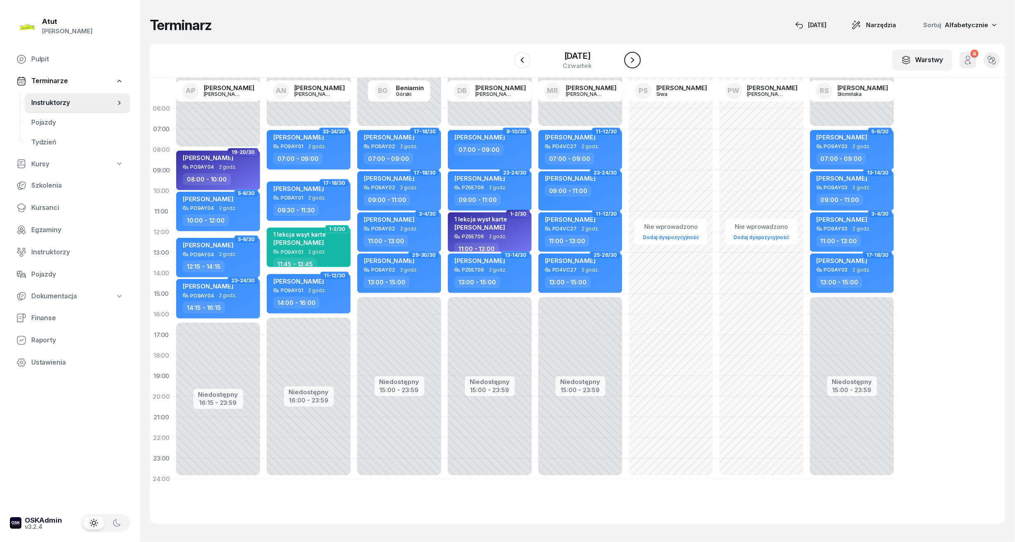
click at [636, 60] on icon "button" at bounding box center [633, 60] width 10 height 10
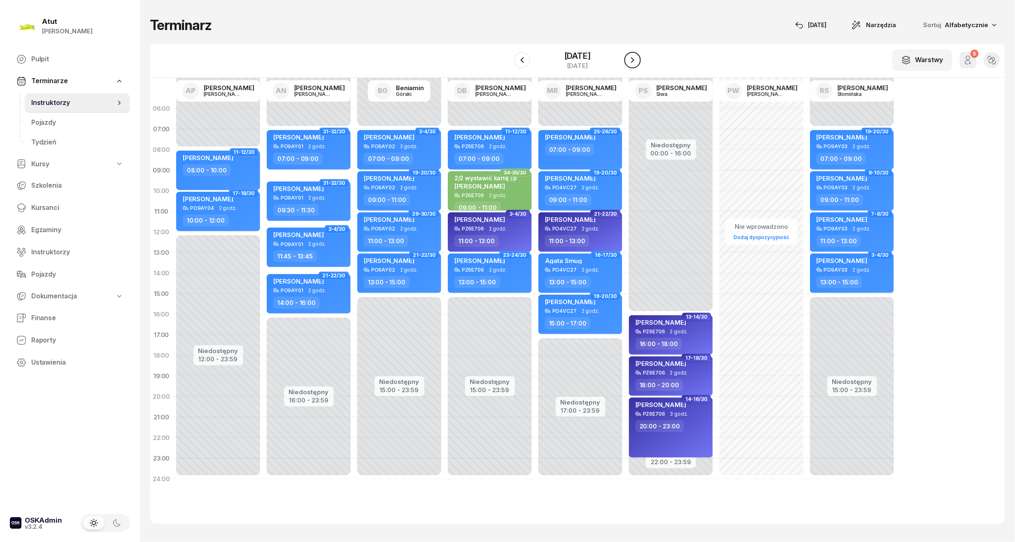
click at [636, 60] on icon "button" at bounding box center [633, 60] width 10 height 10
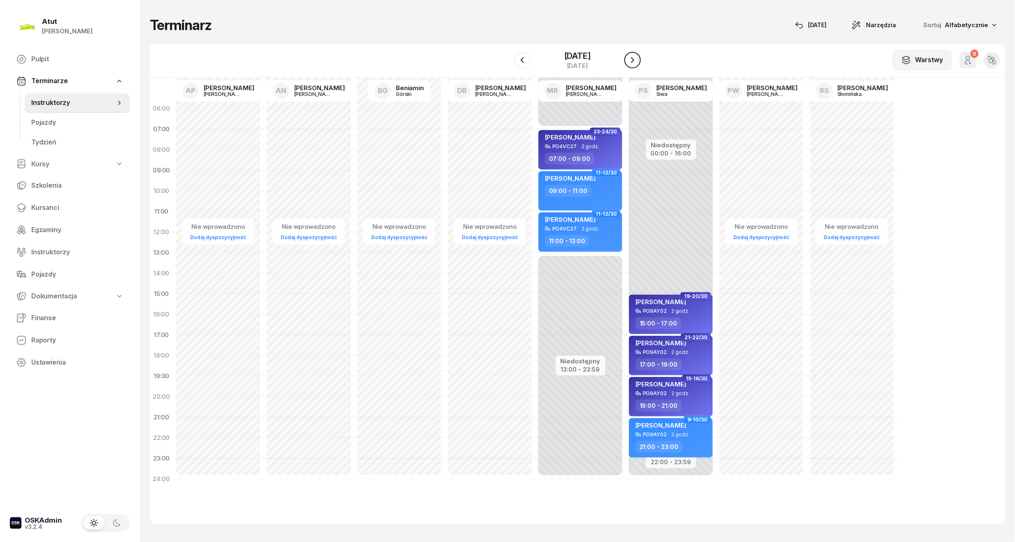
click at [636, 60] on icon "button" at bounding box center [633, 60] width 10 height 10
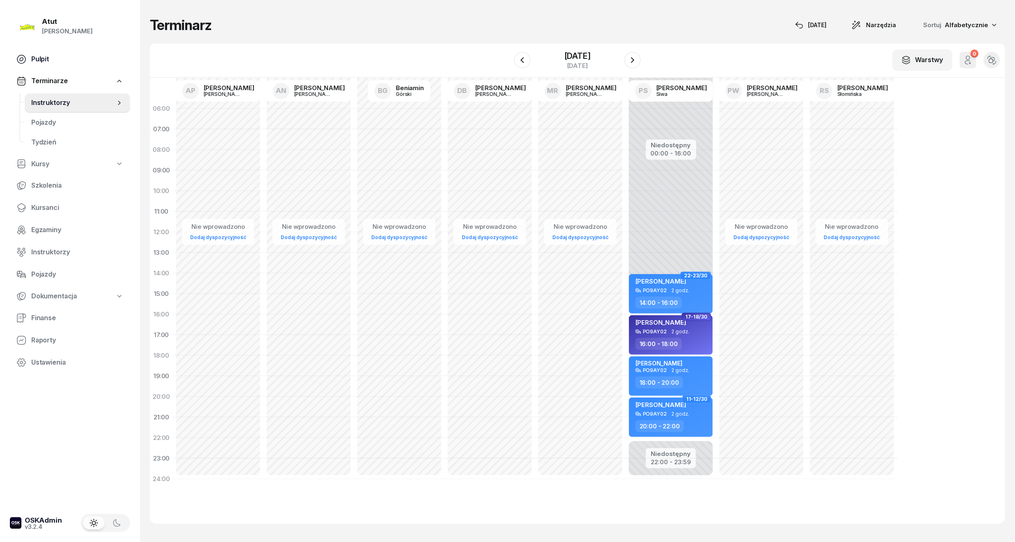
click at [39, 60] on span "Pulpit" at bounding box center [77, 59] width 92 height 11
